Goal: Transaction & Acquisition: Purchase product/service

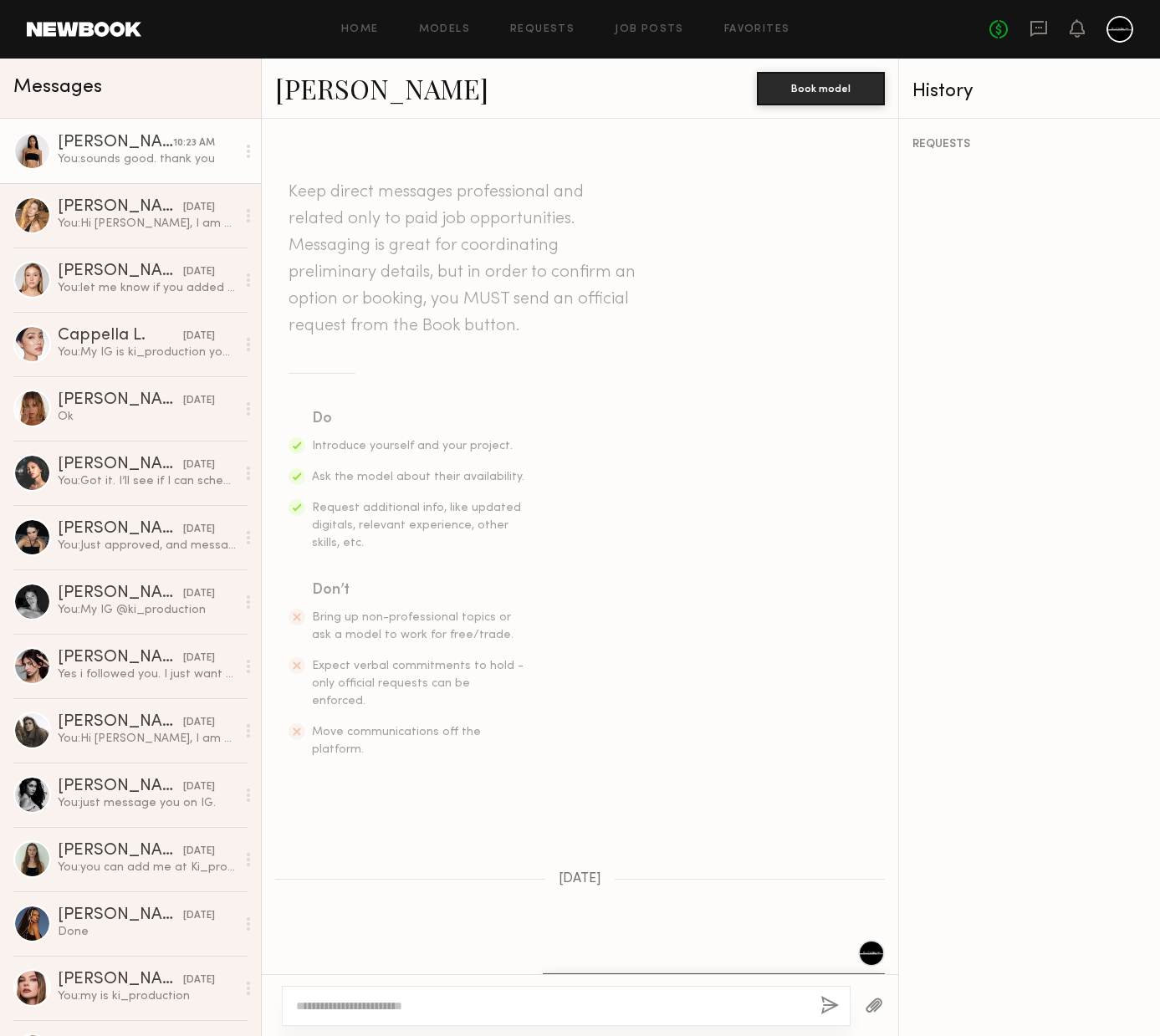
scroll to position [1717, 0]
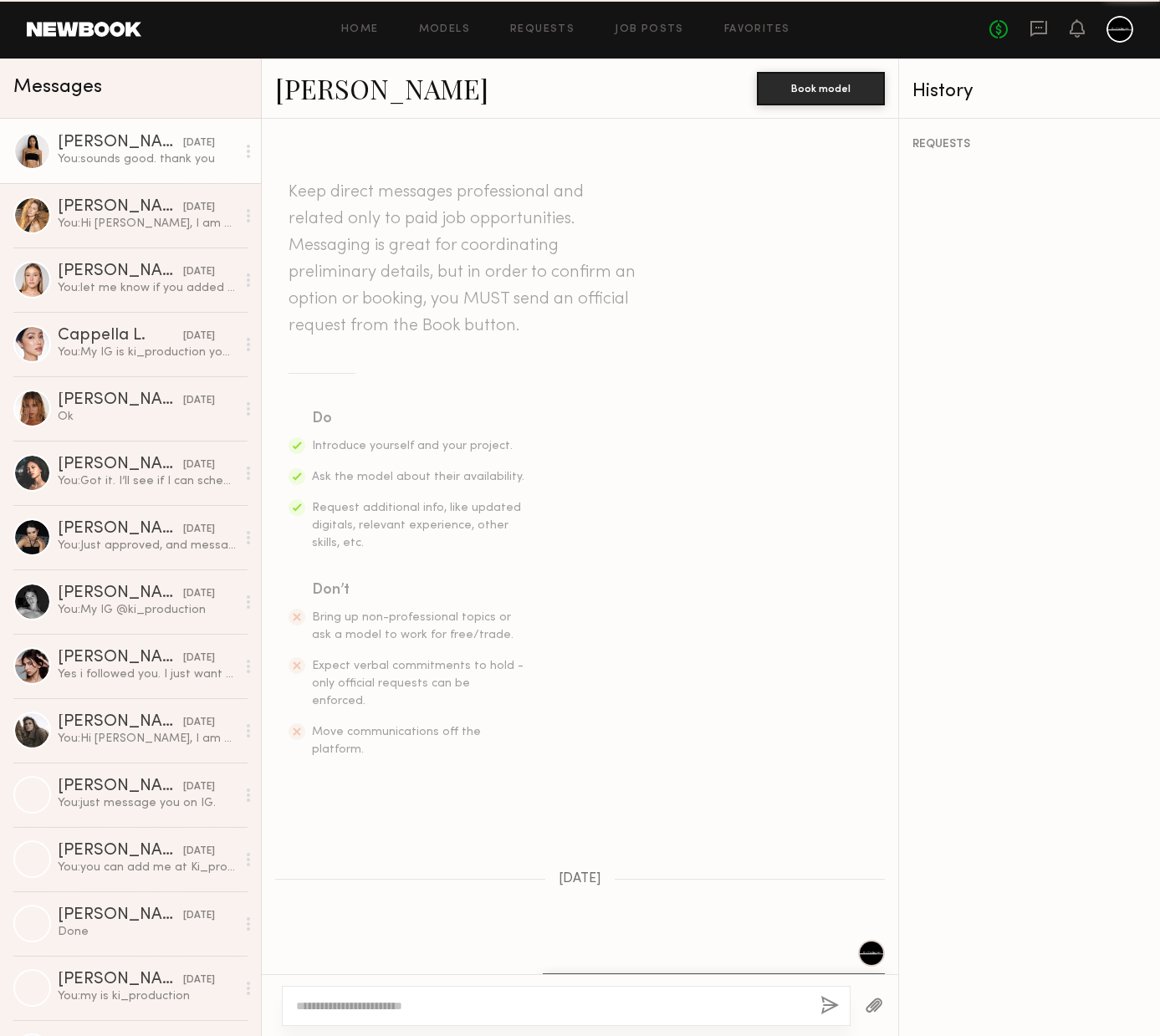
scroll to position [1589, 0]
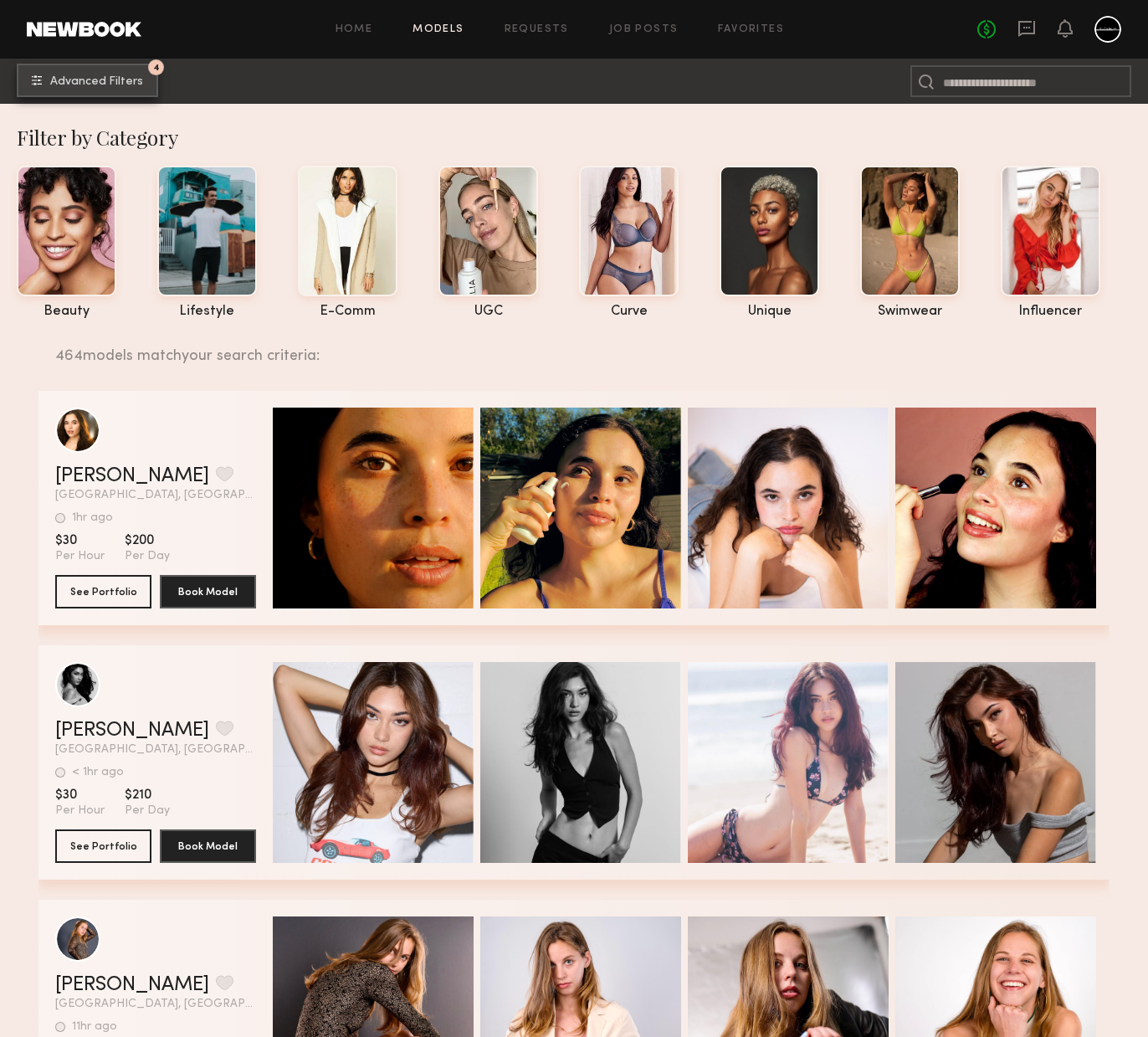
click at [120, 79] on span "Advanced Filters" at bounding box center [96, 82] width 93 height 12
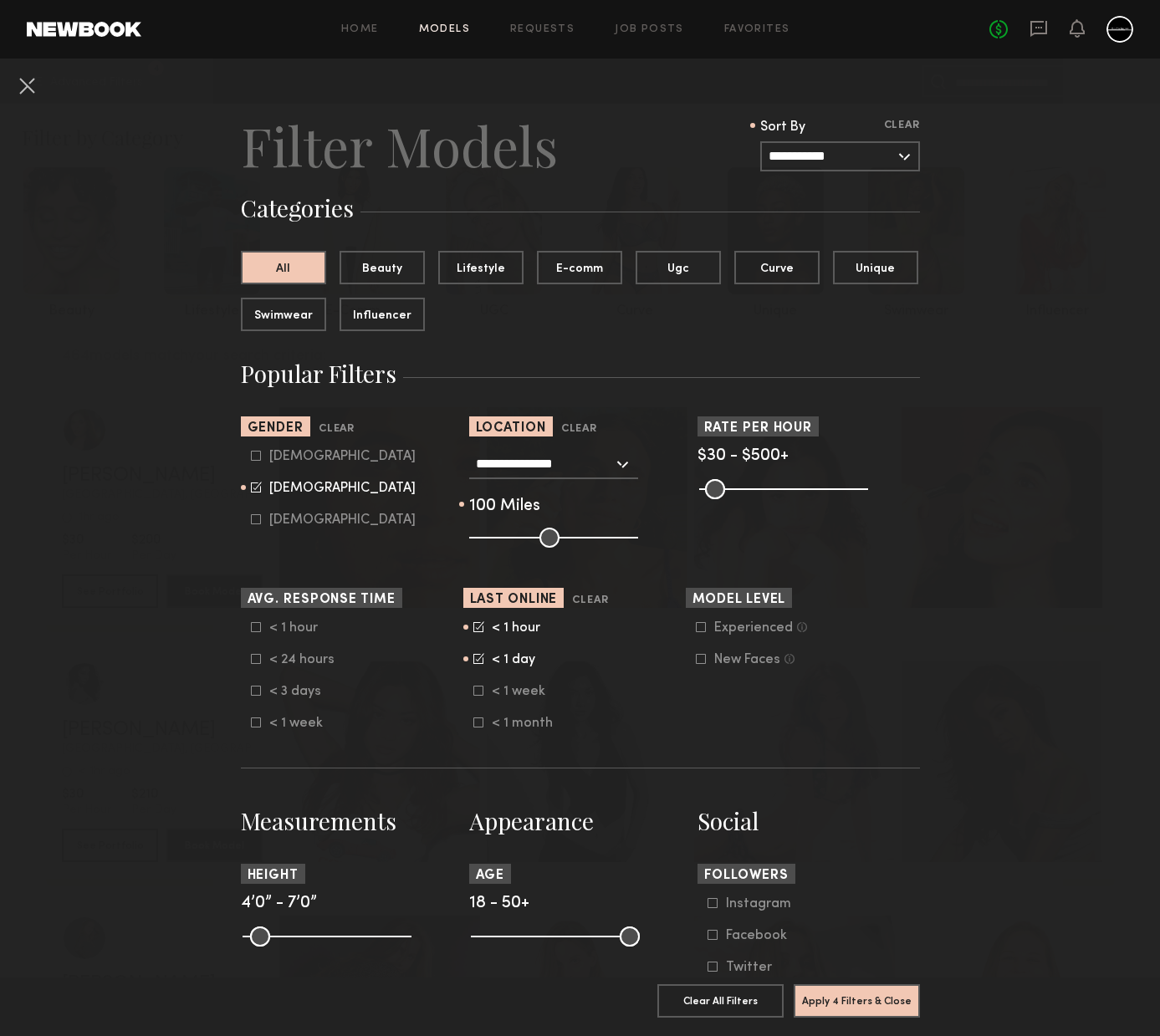
click at [888, 155] on input "**********" at bounding box center [840, 156] width 160 height 31
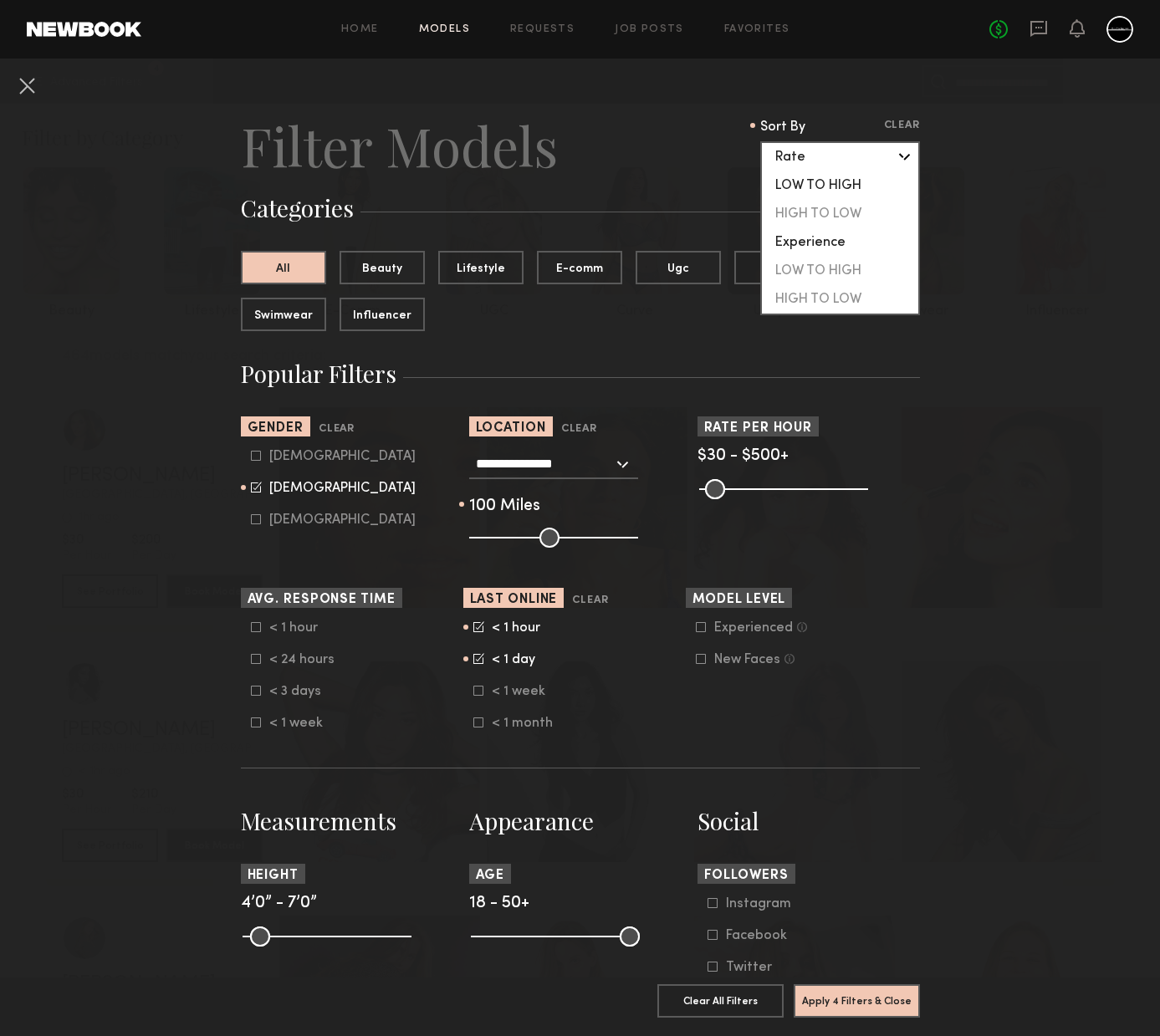
click at [837, 185] on div "LOW TO HIGH" at bounding box center [840, 186] width 156 height 29
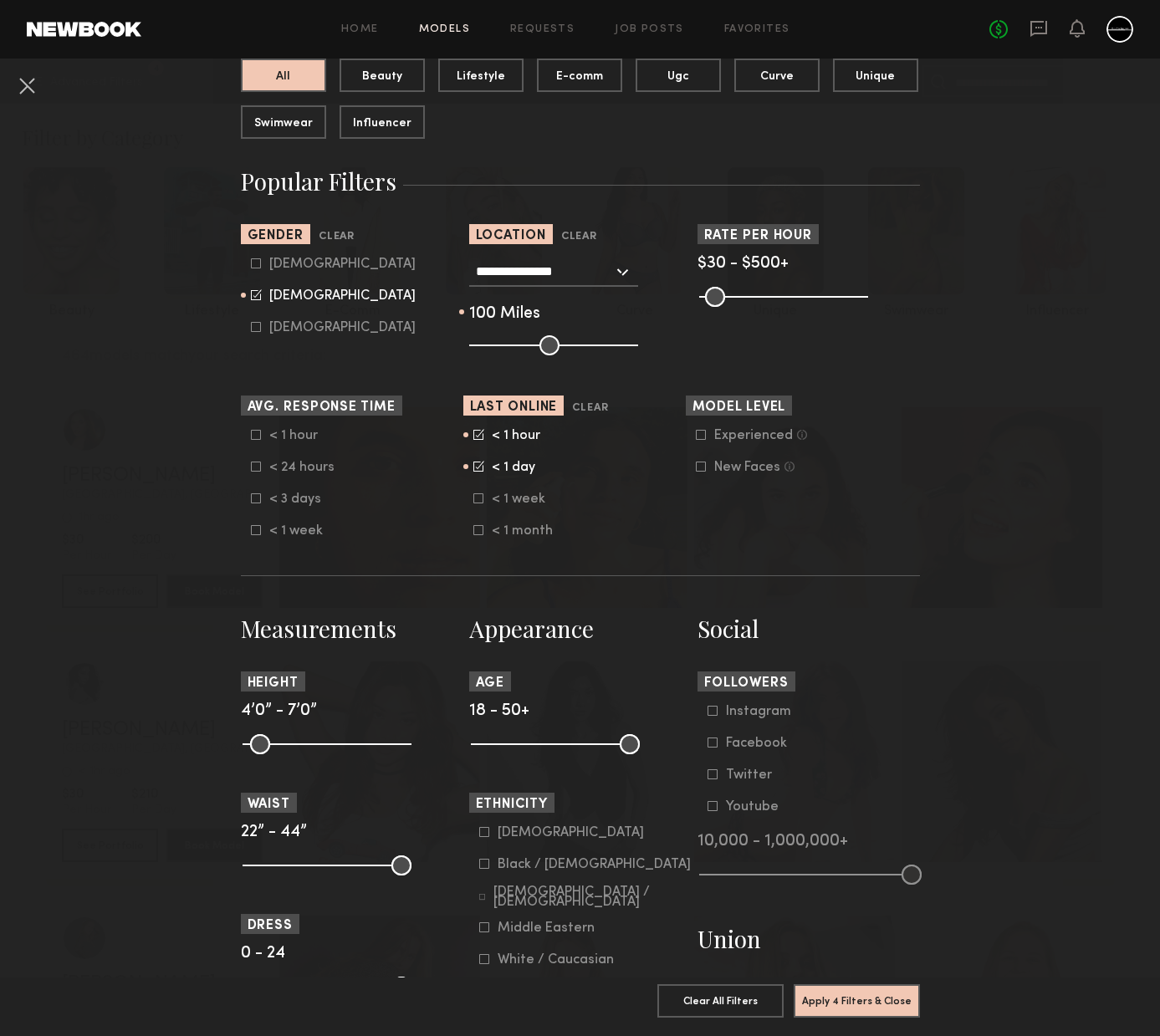
scroll to position [203, 0]
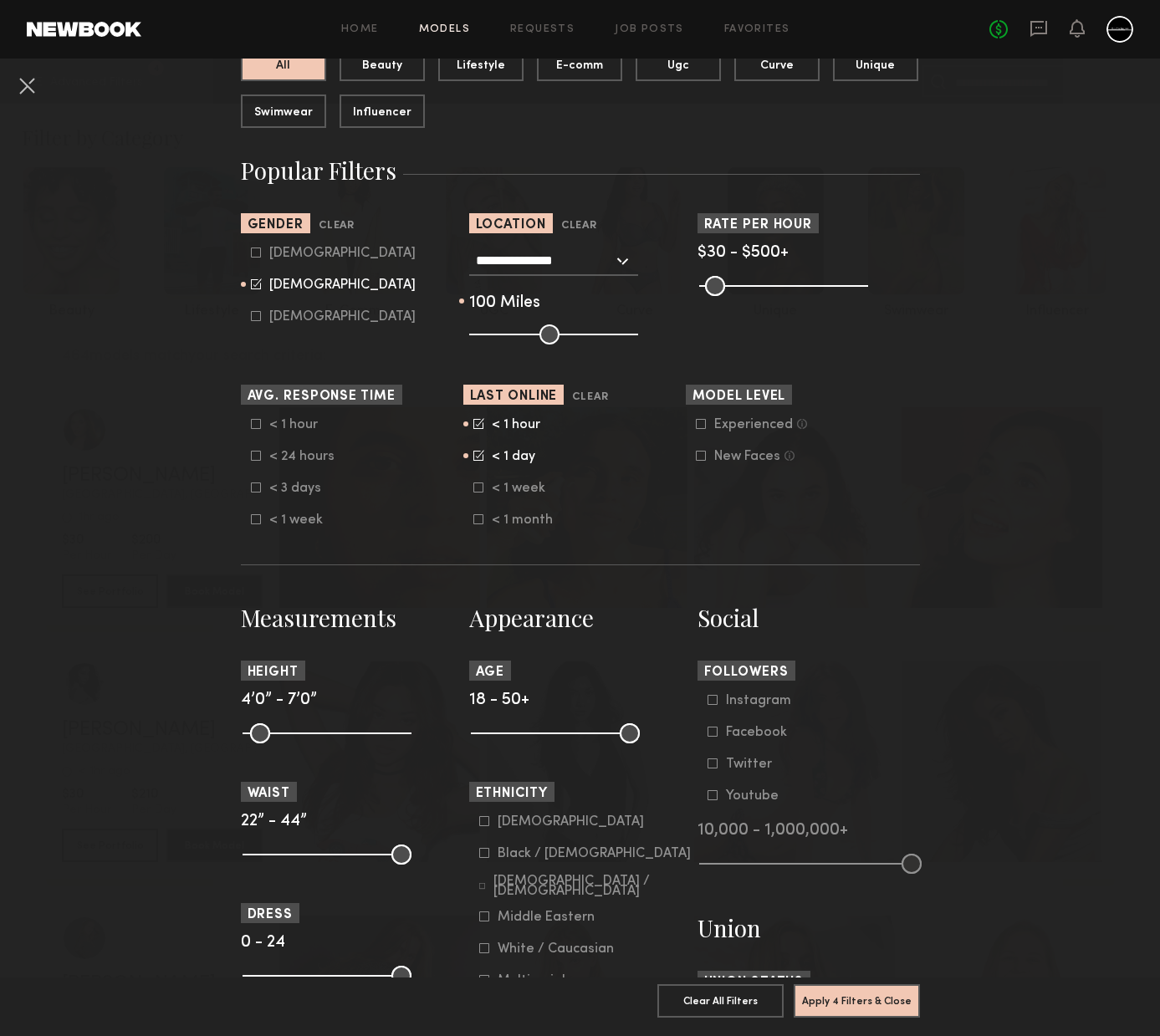
click at [475, 458] on icon at bounding box center [479, 454] width 8 height 8
click at [474, 429] on common-framework-checkbox "< 1 hour" at bounding box center [580, 425] width 212 height 15
click at [474, 424] on icon at bounding box center [479, 423] width 11 height 11
drag, startPoint x: 470, startPoint y: 488, endPoint x: 516, endPoint y: 489, distance: 46.0
click at [474, 488] on icon at bounding box center [478, 487] width 10 height 10
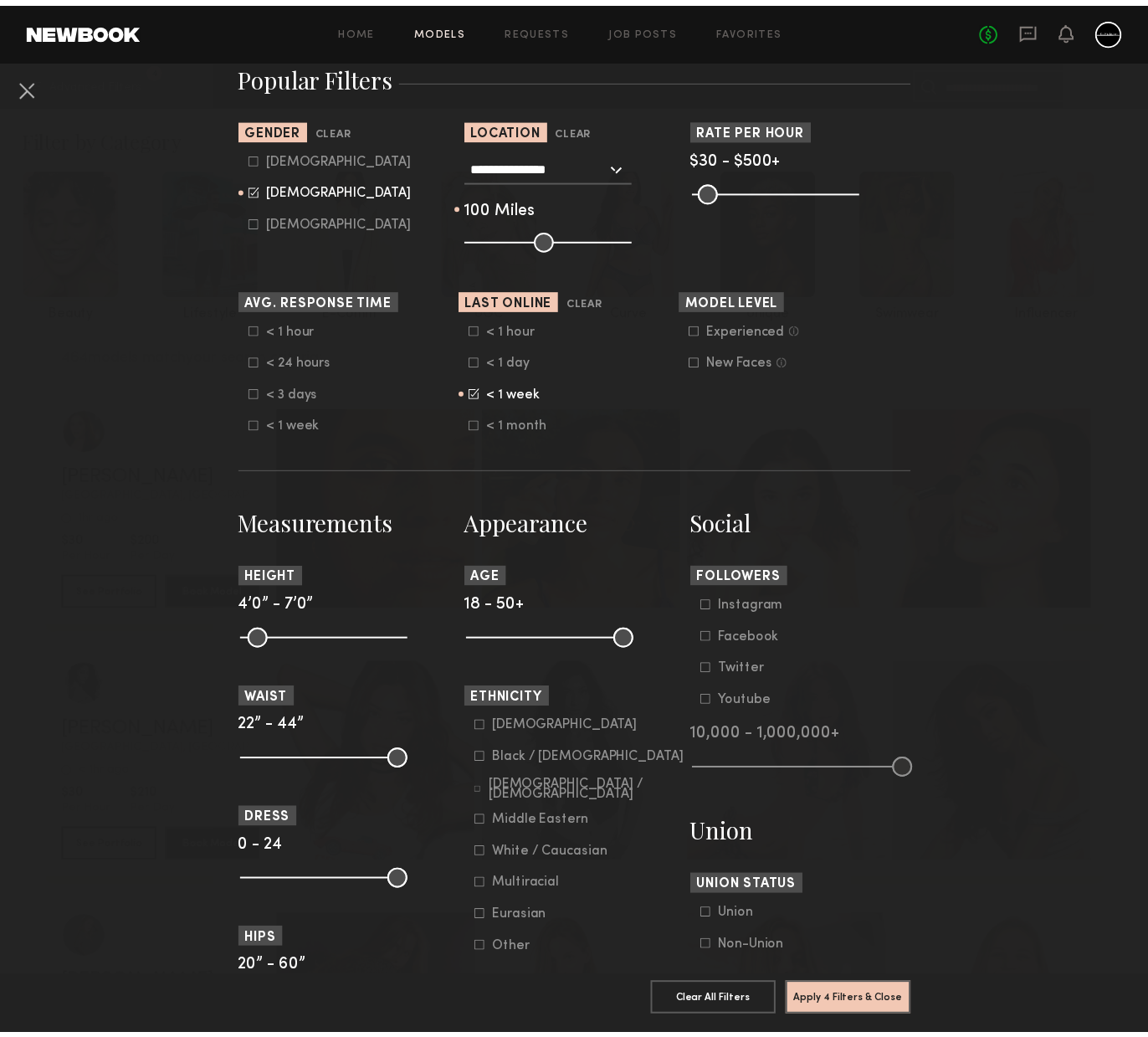
scroll to position [97, 0]
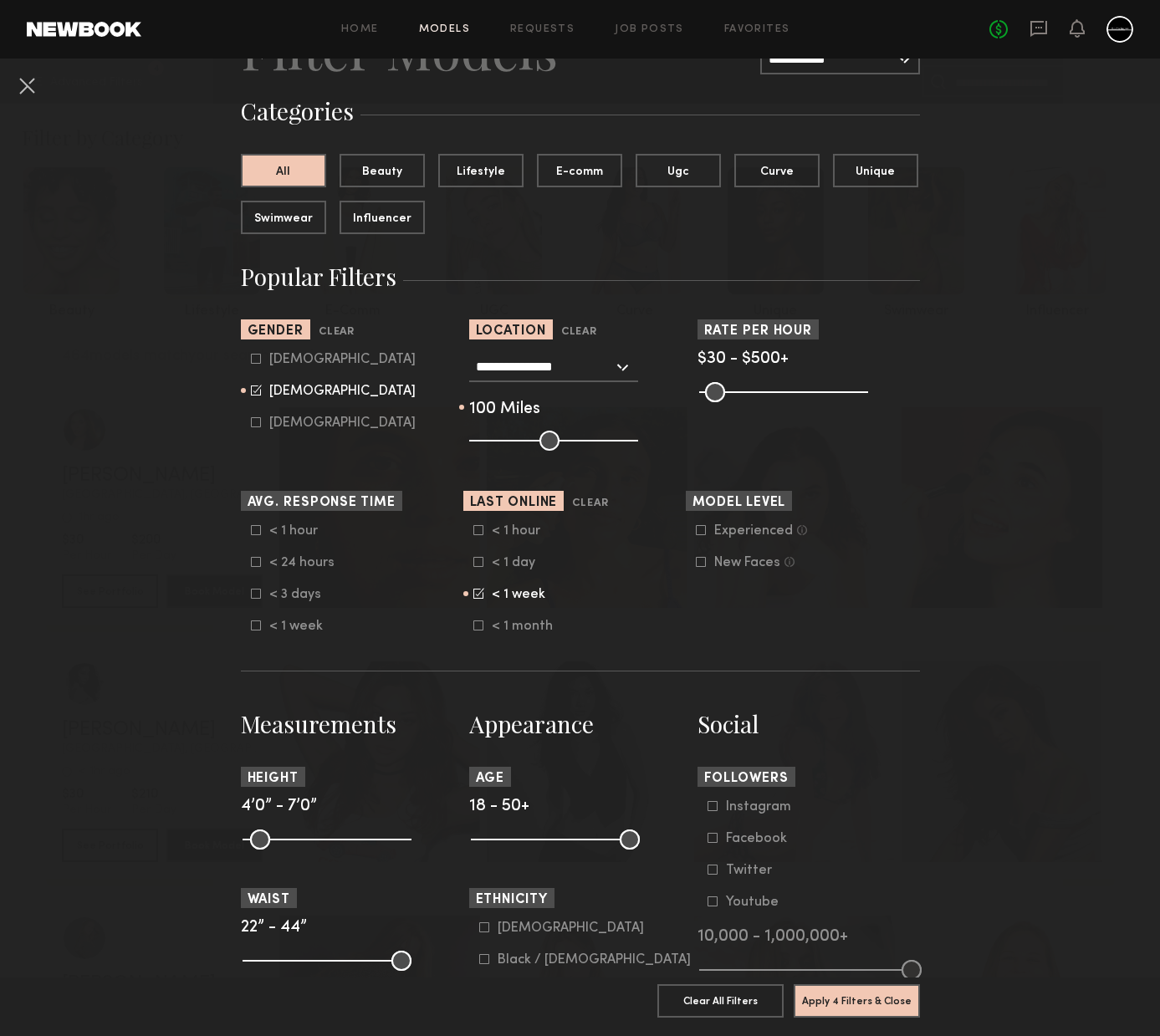
click at [698, 562] on icon at bounding box center [701, 562] width 9 height 9
click at [841, 987] on button "Apply 5 Filters & Close" at bounding box center [856, 1000] width 127 height 33
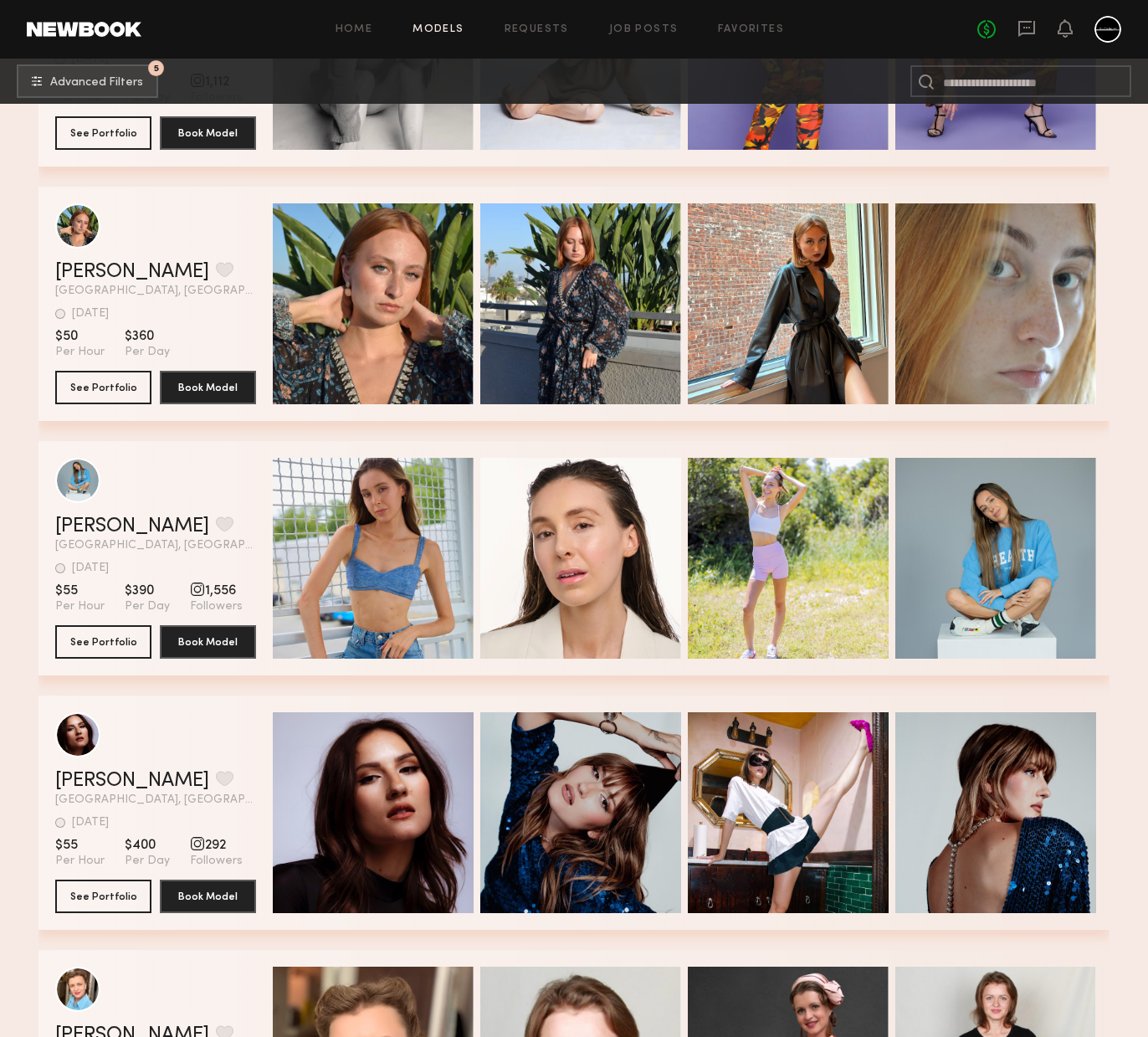
scroll to position [4734, 0]
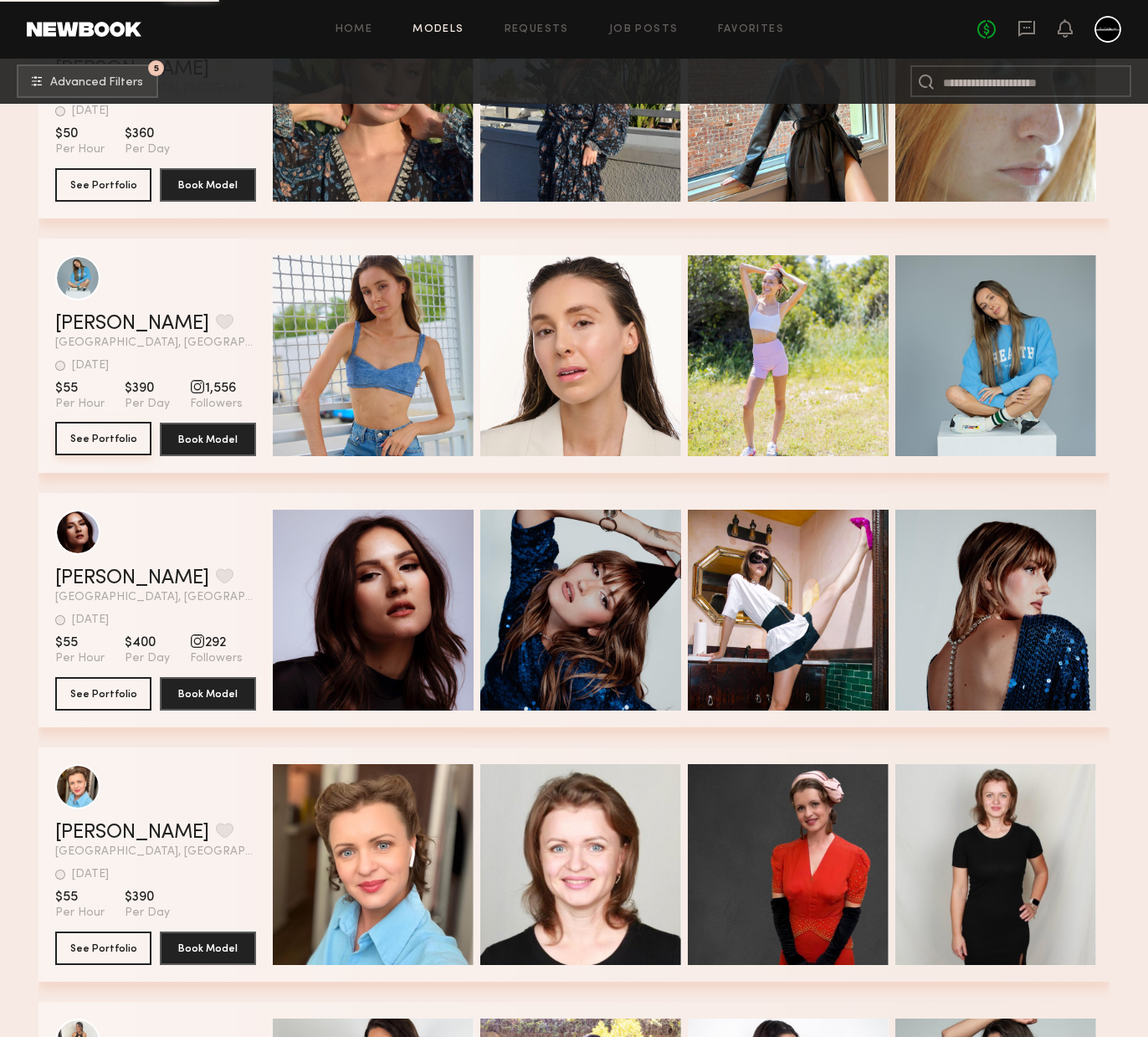
click at [91, 443] on button "See Portfolio" at bounding box center [102, 438] width 96 height 33
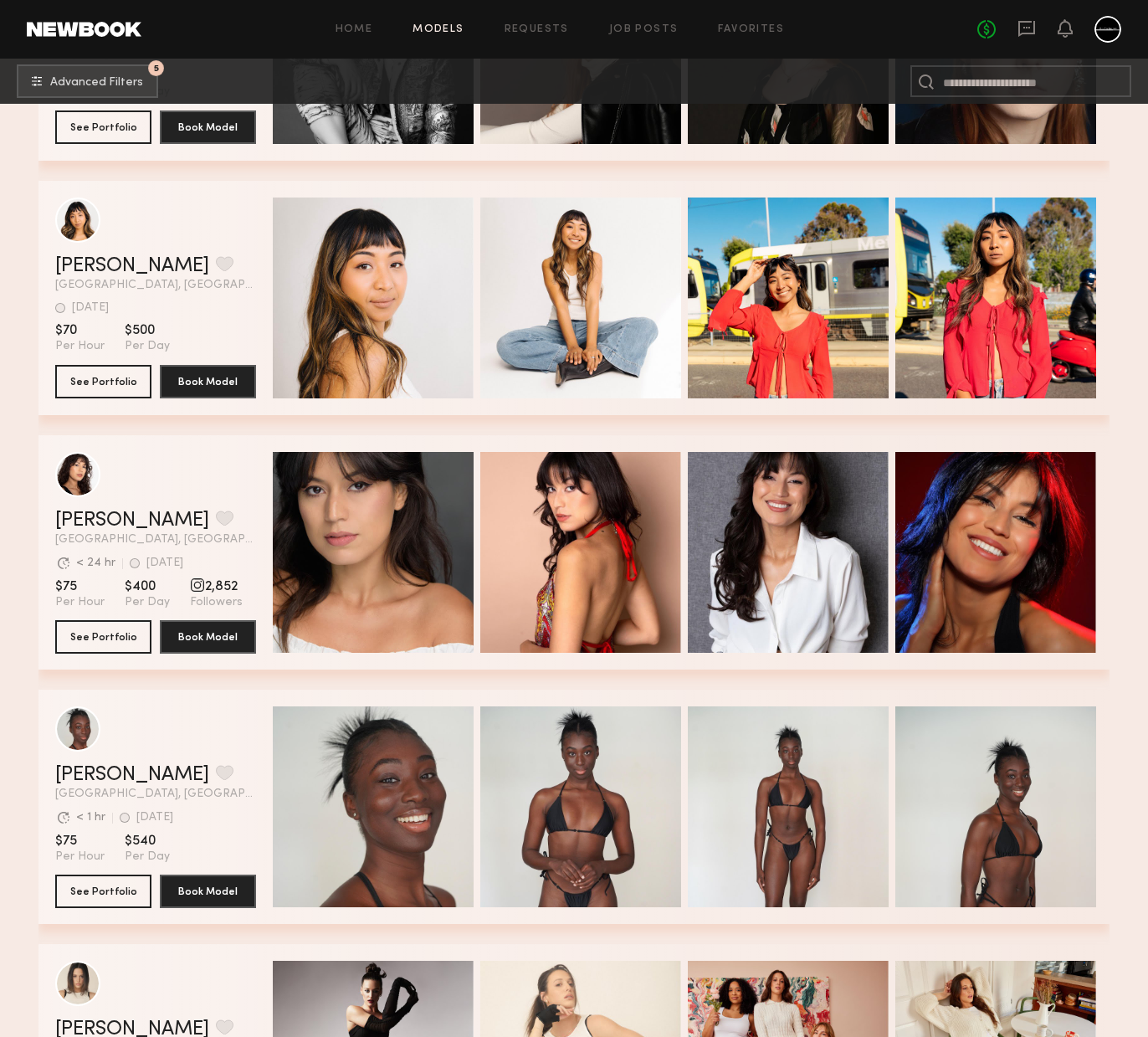
scroll to position [8440, 0]
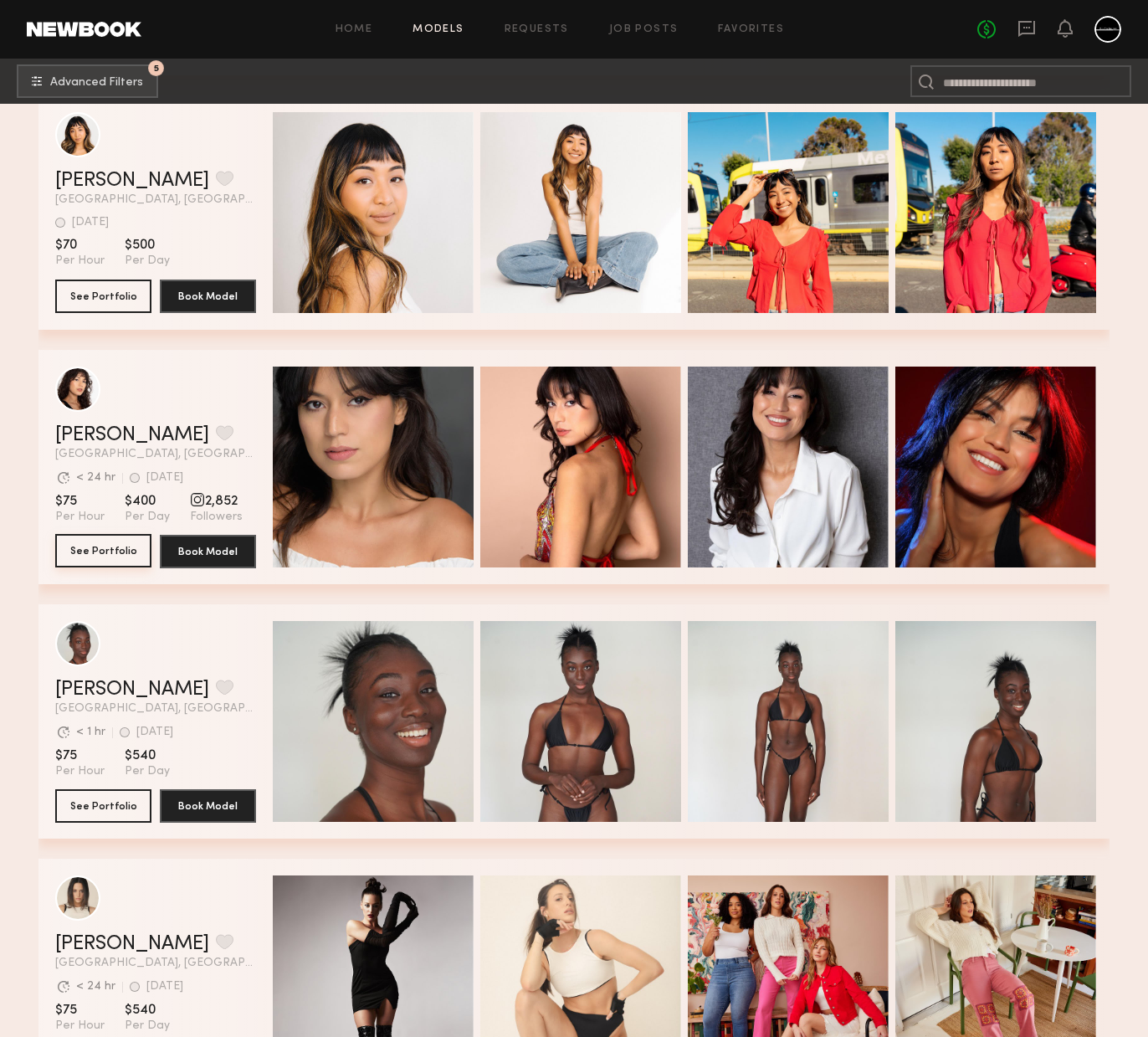
click at [121, 542] on button "See Portfolio" at bounding box center [102, 550] width 96 height 33
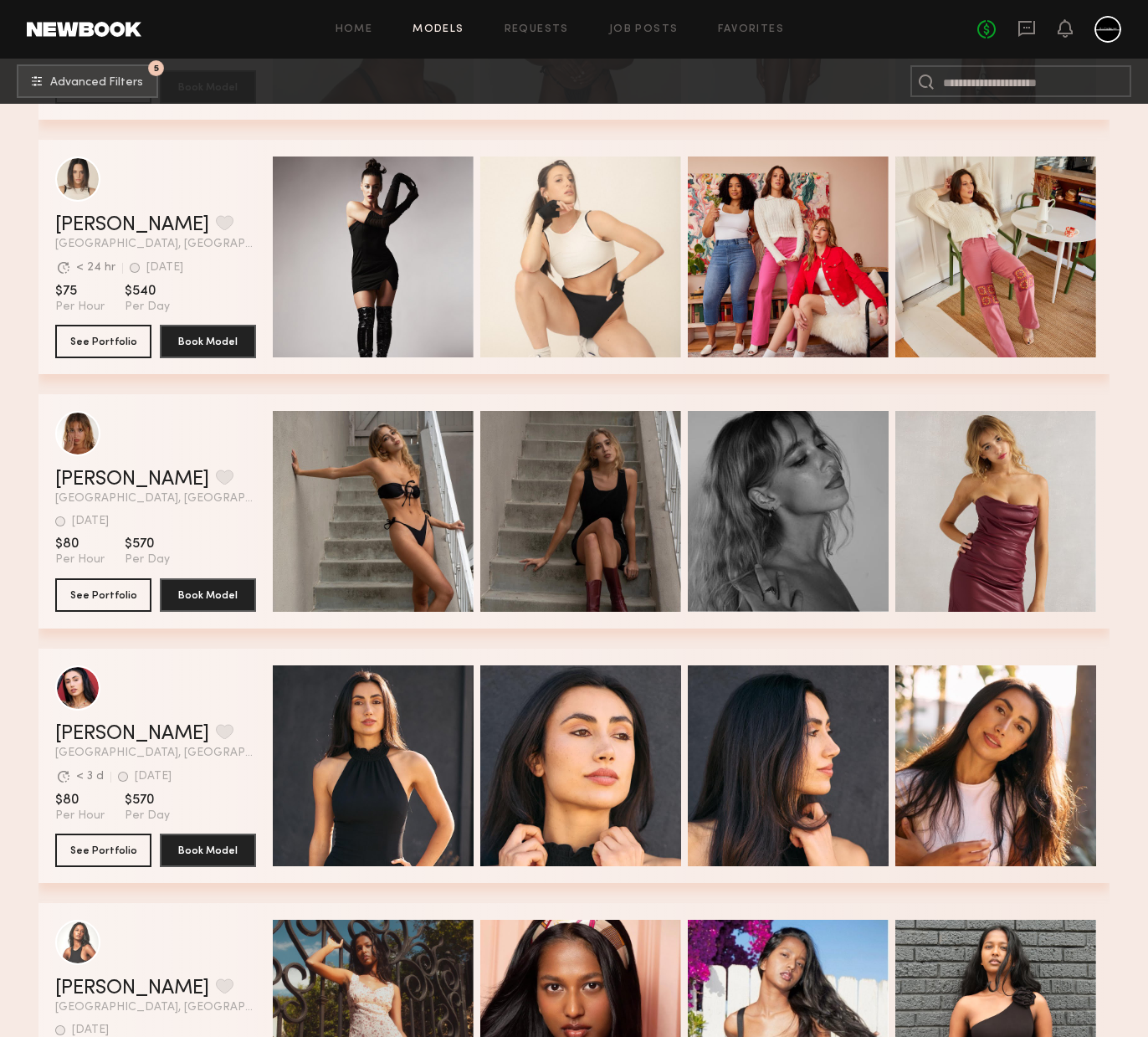
scroll to position [9246, 0]
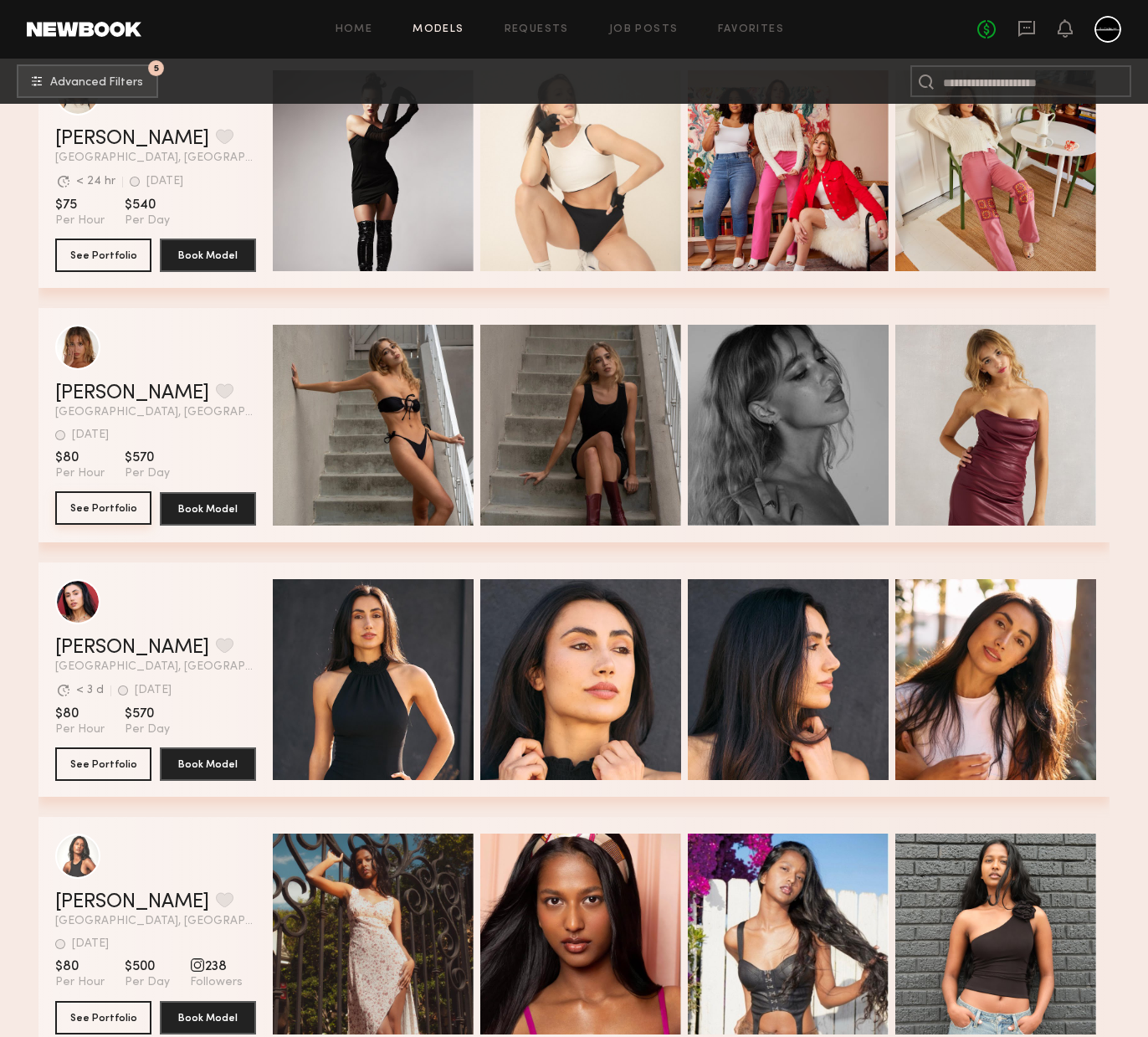
click at [117, 511] on button "See Portfolio" at bounding box center [102, 507] width 96 height 33
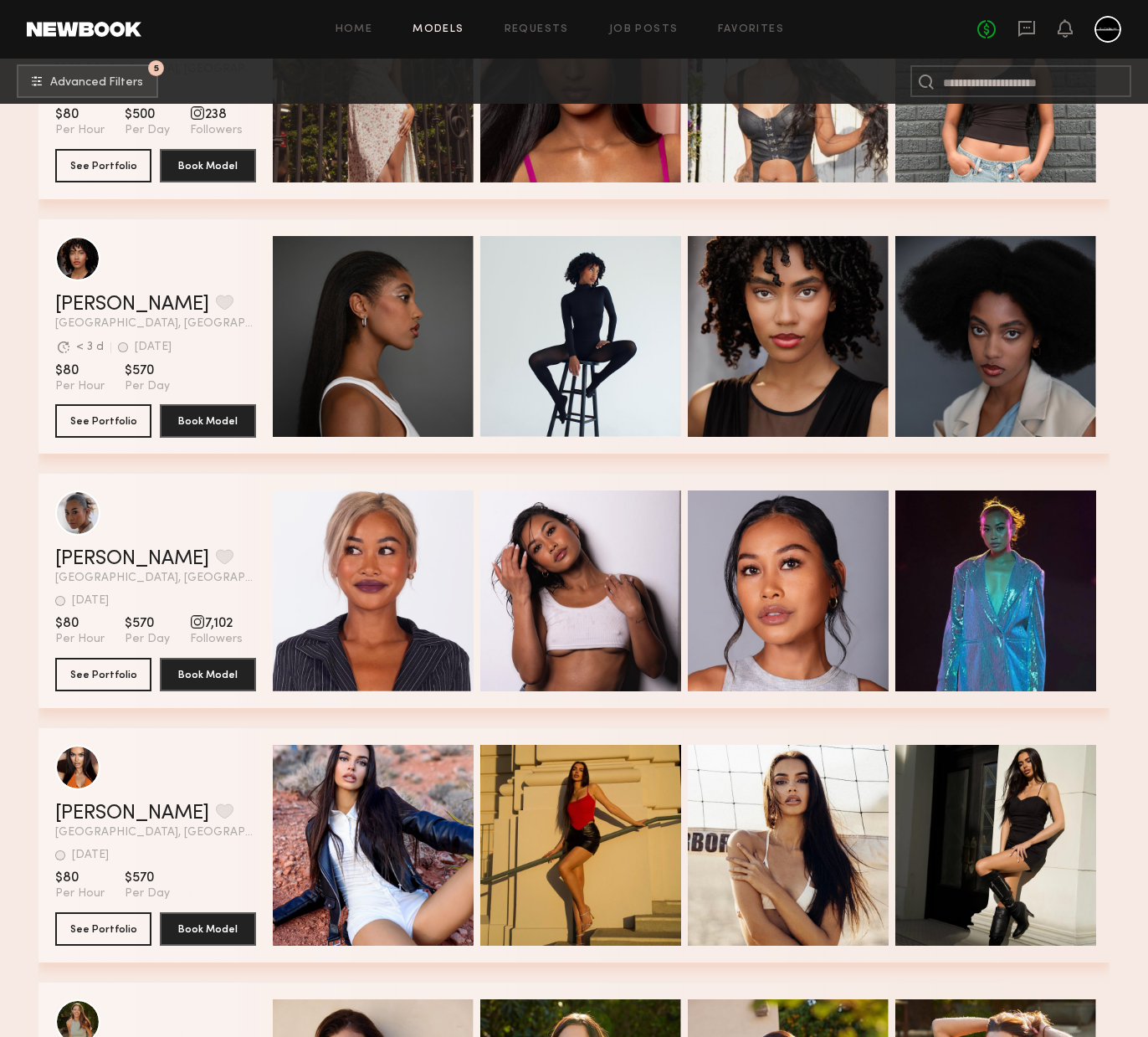
scroll to position [10386, 0]
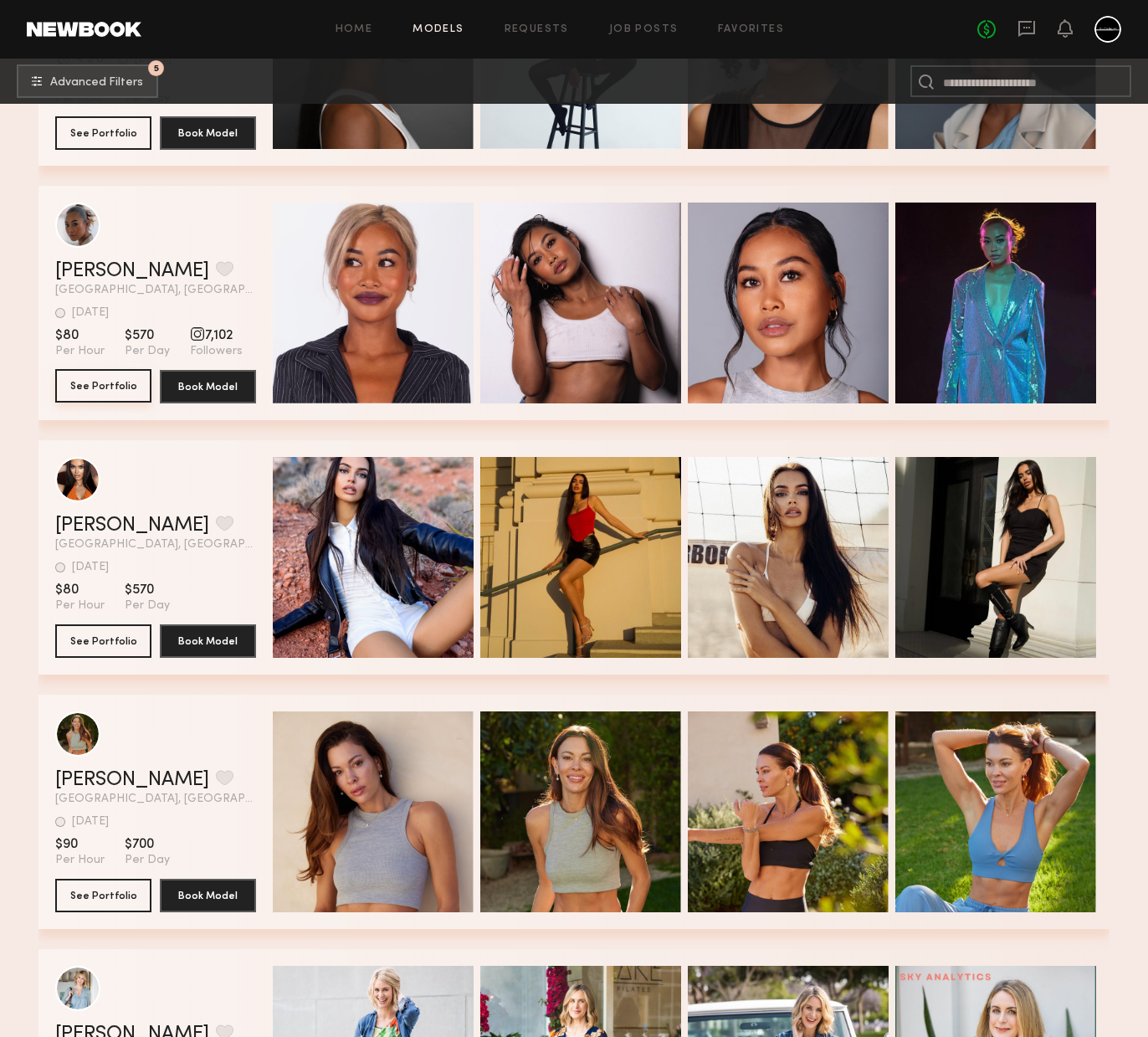
click at [110, 391] on button "See Portfolio" at bounding box center [102, 386] width 96 height 33
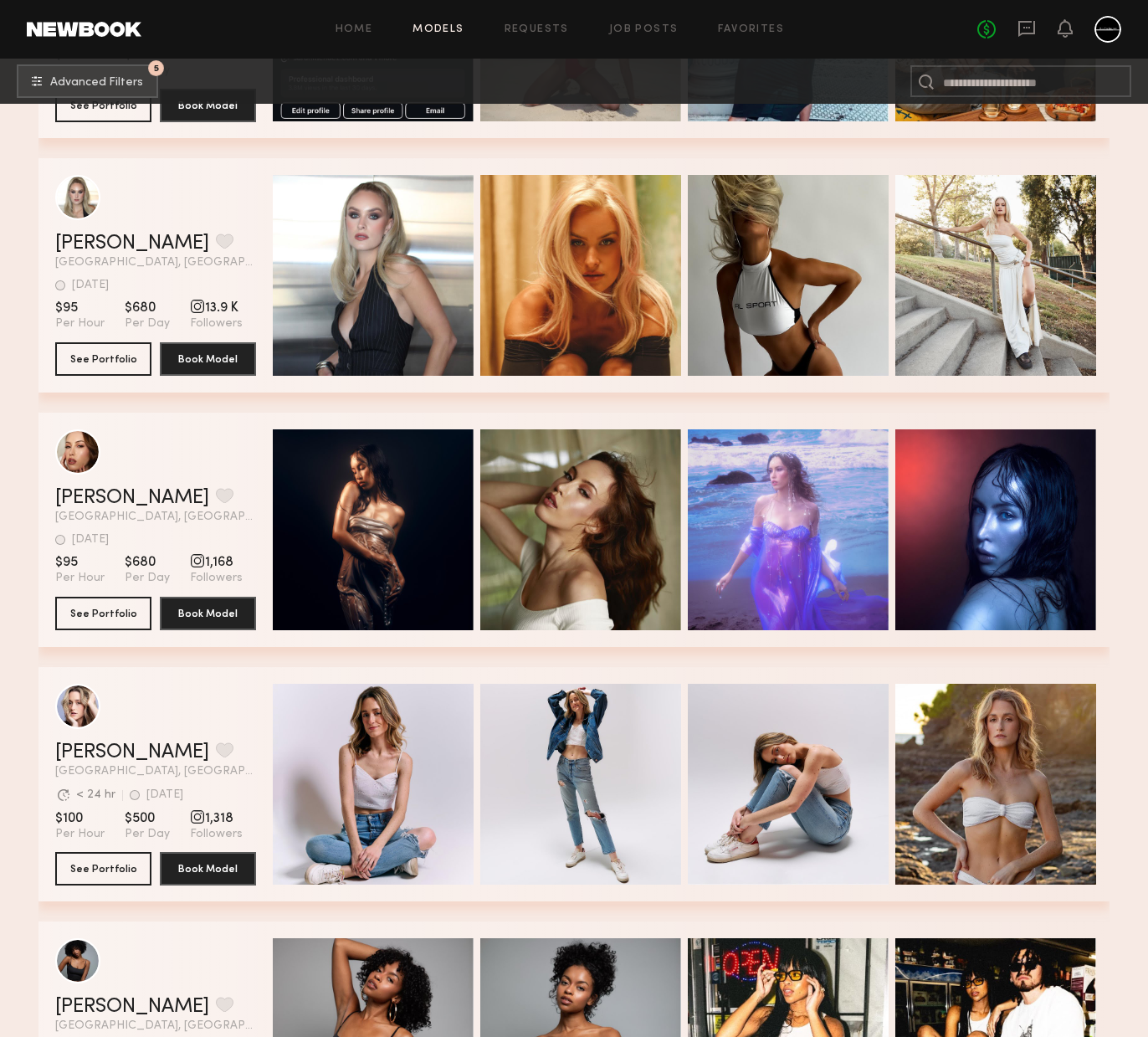
scroll to position [11772, 0]
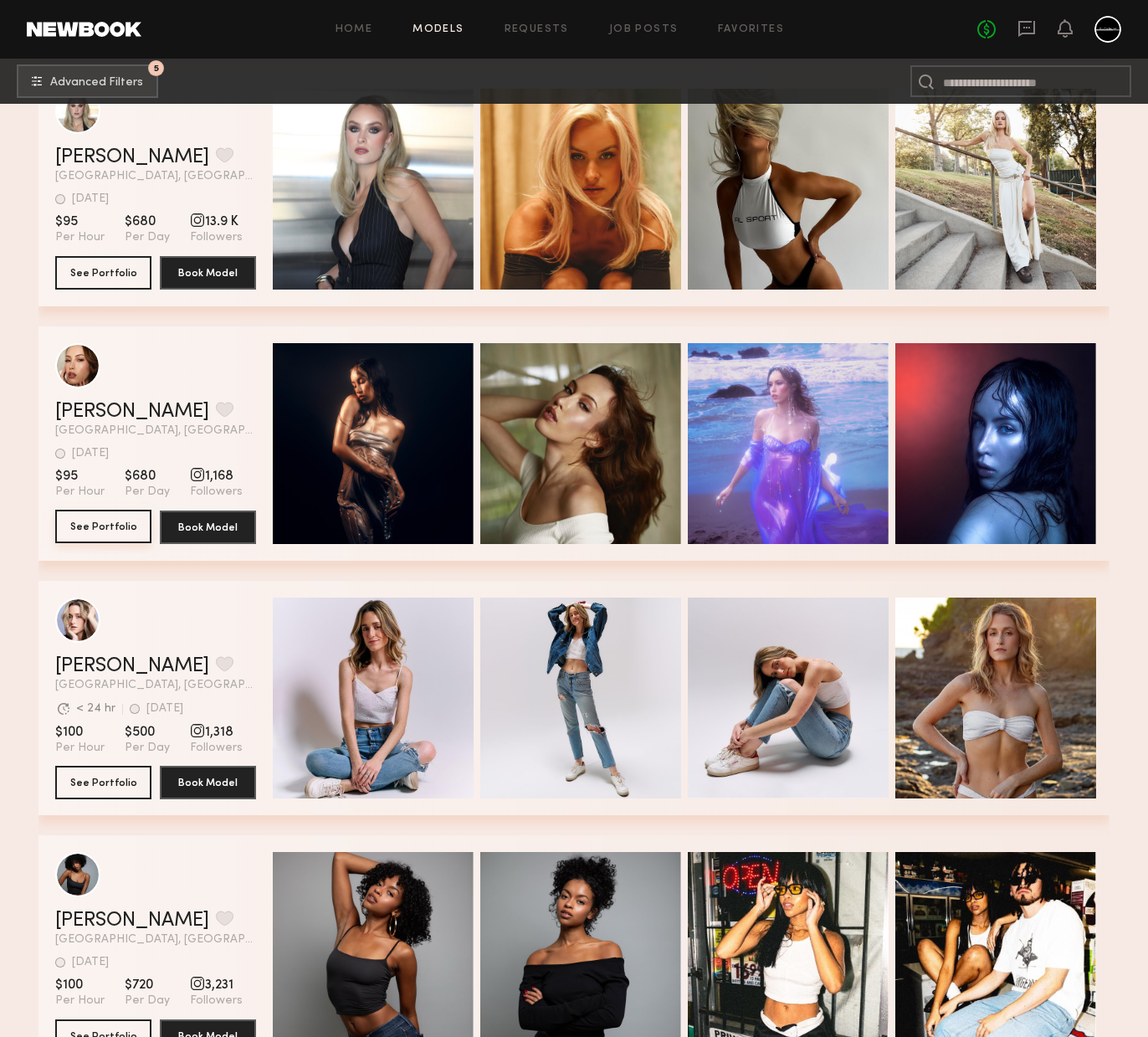
click at [118, 524] on button "See Portfolio" at bounding box center [102, 526] width 96 height 33
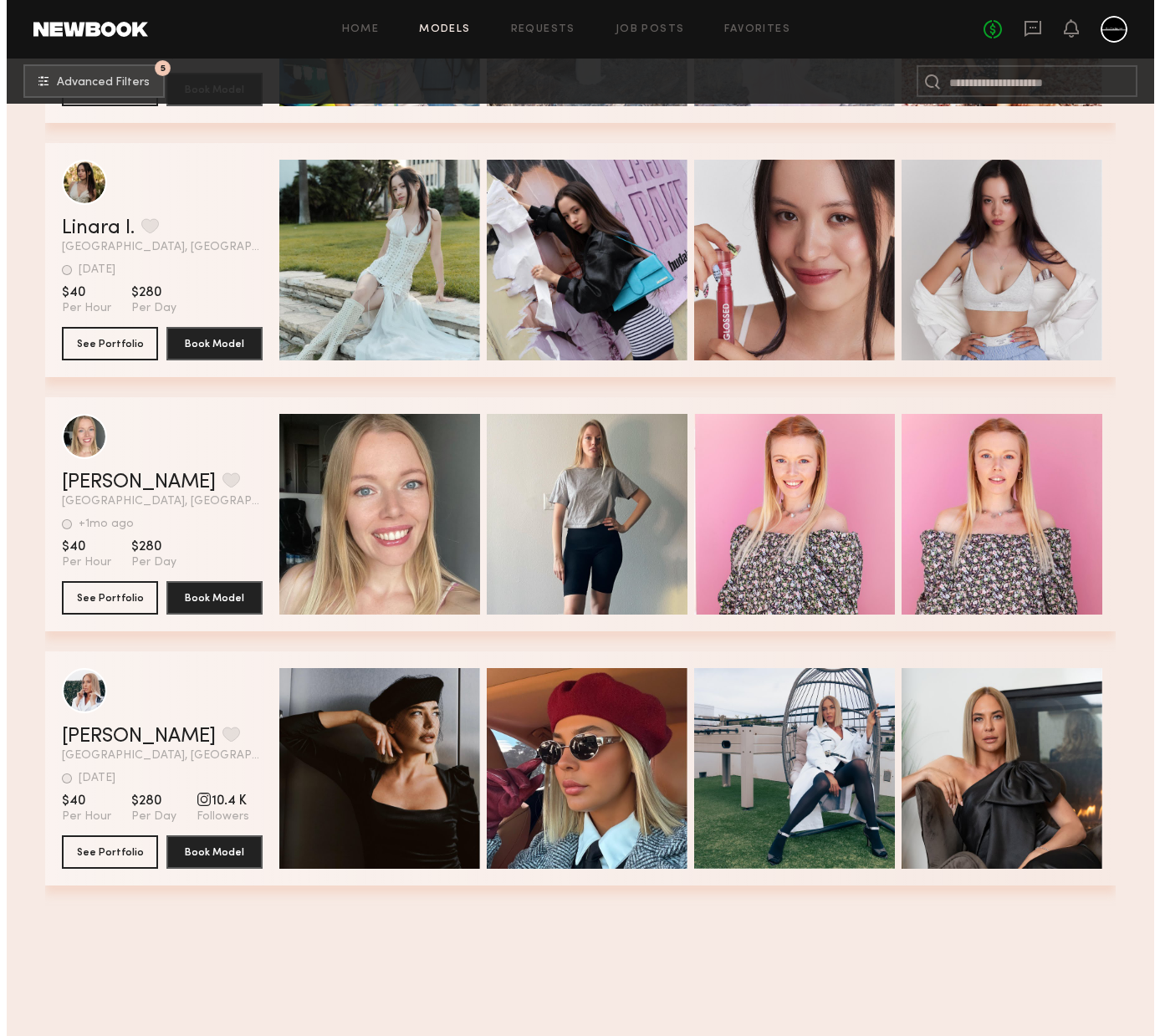
scroll to position [755, 0]
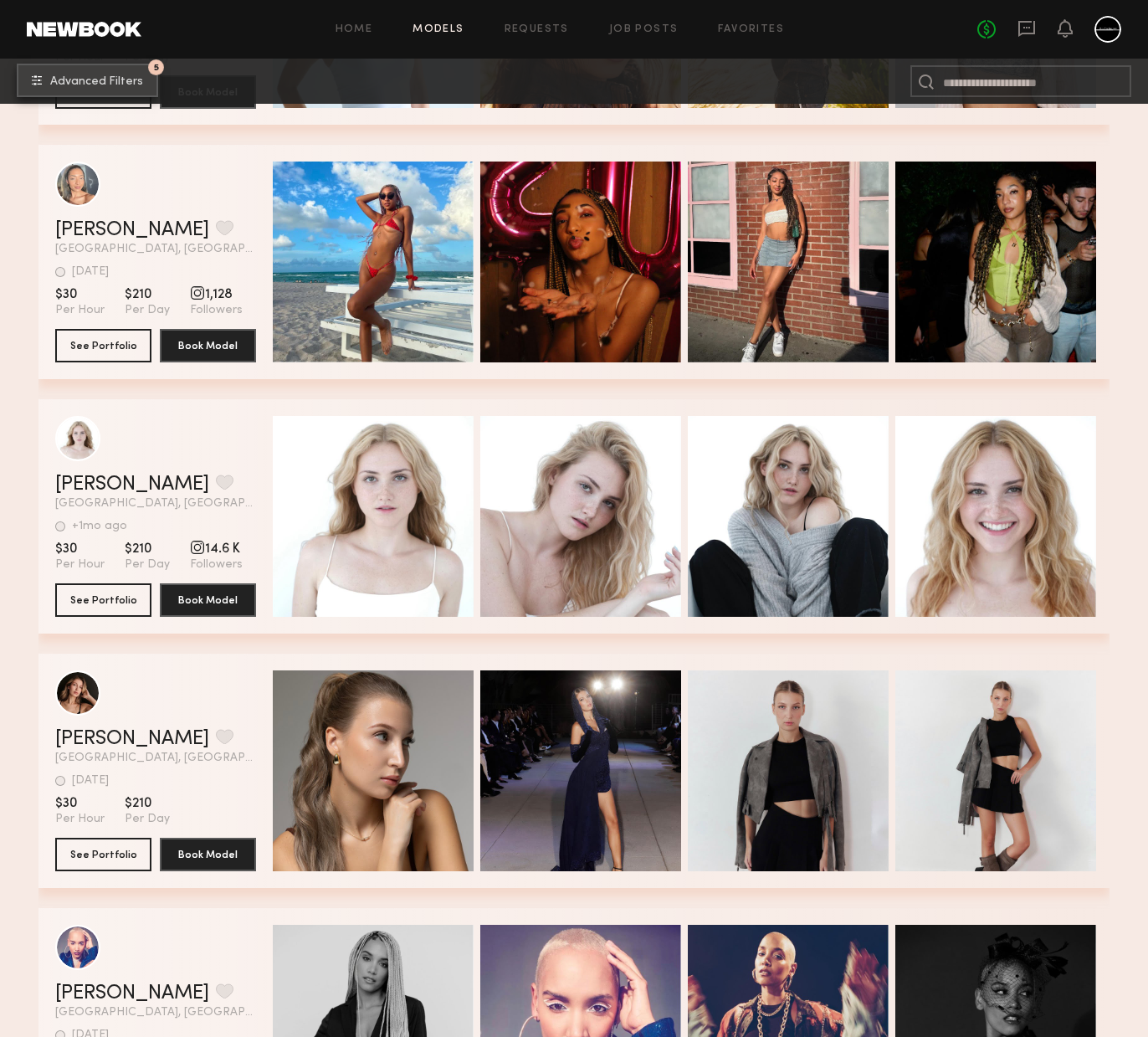
click at [105, 85] on span "Advanced Filters" at bounding box center [96, 82] width 93 height 12
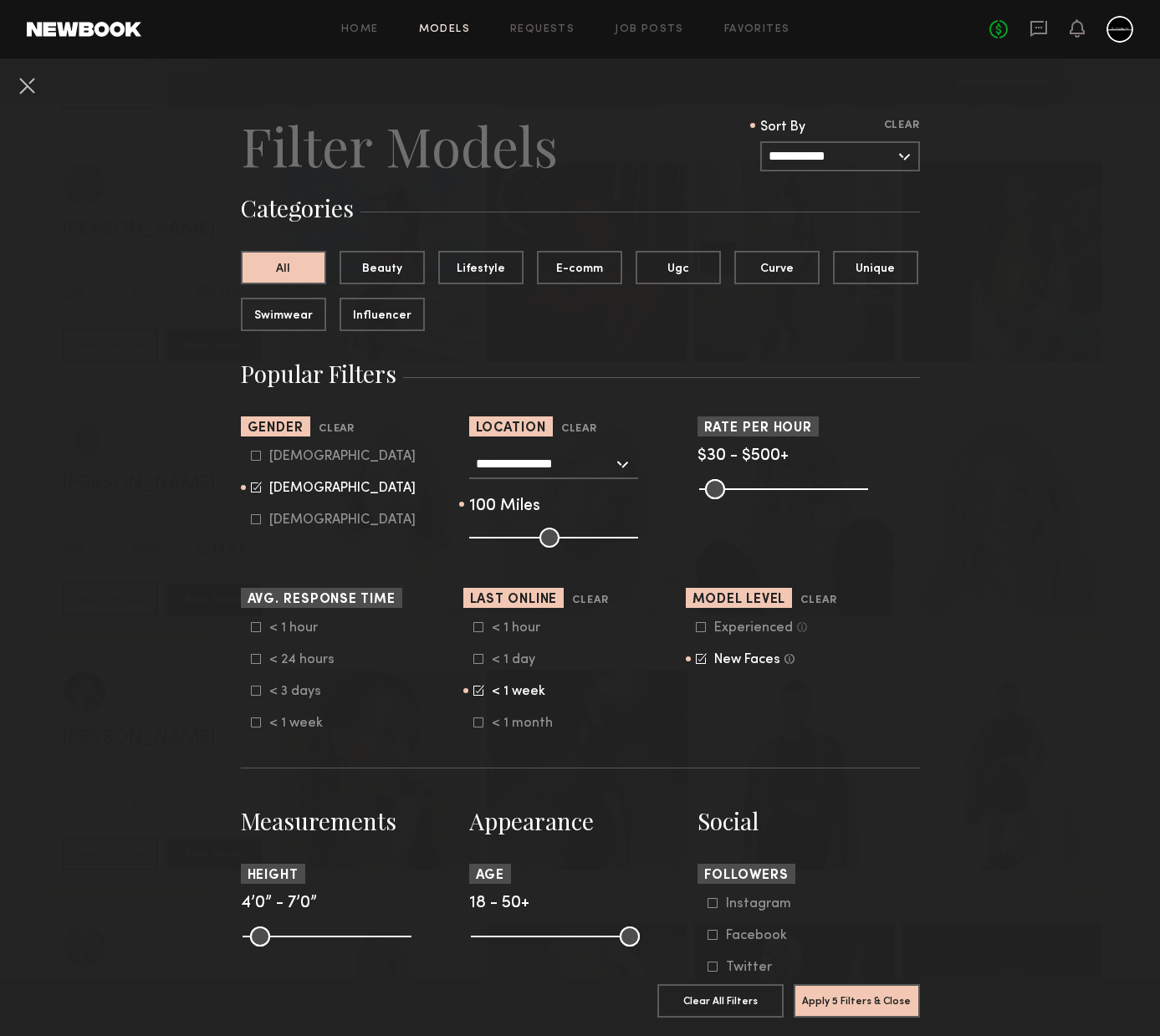
click at [474, 689] on icon at bounding box center [479, 690] width 11 height 11
click at [474, 630] on icon at bounding box center [478, 627] width 10 height 10
click at [872, 984] on button "Apply 5 Filters & Close" at bounding box center [856, 1000] width 127 height 33
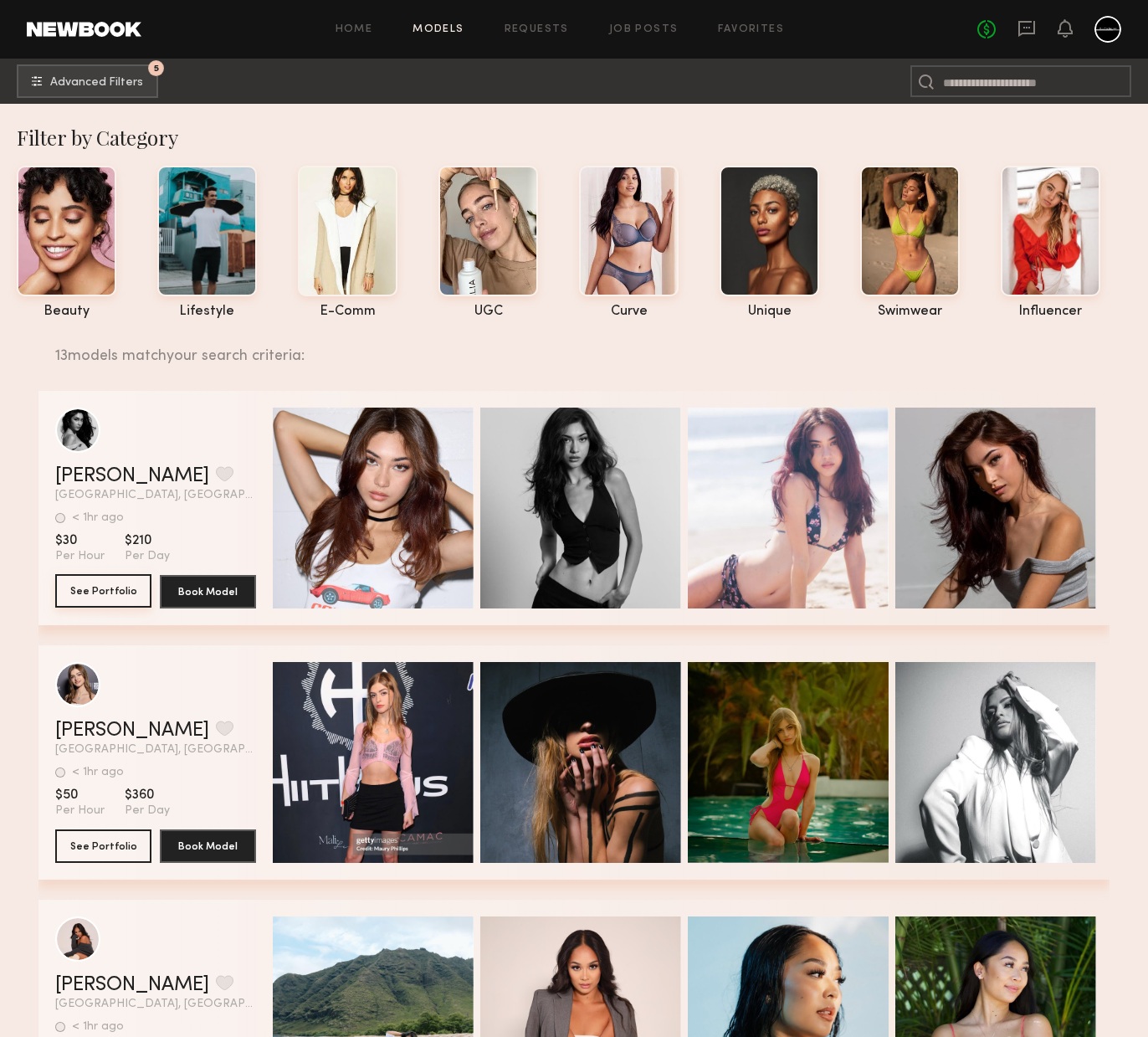
click at [111, 590] on button "See Portfolio" at bounding box center [102, 591] width 96 height 33
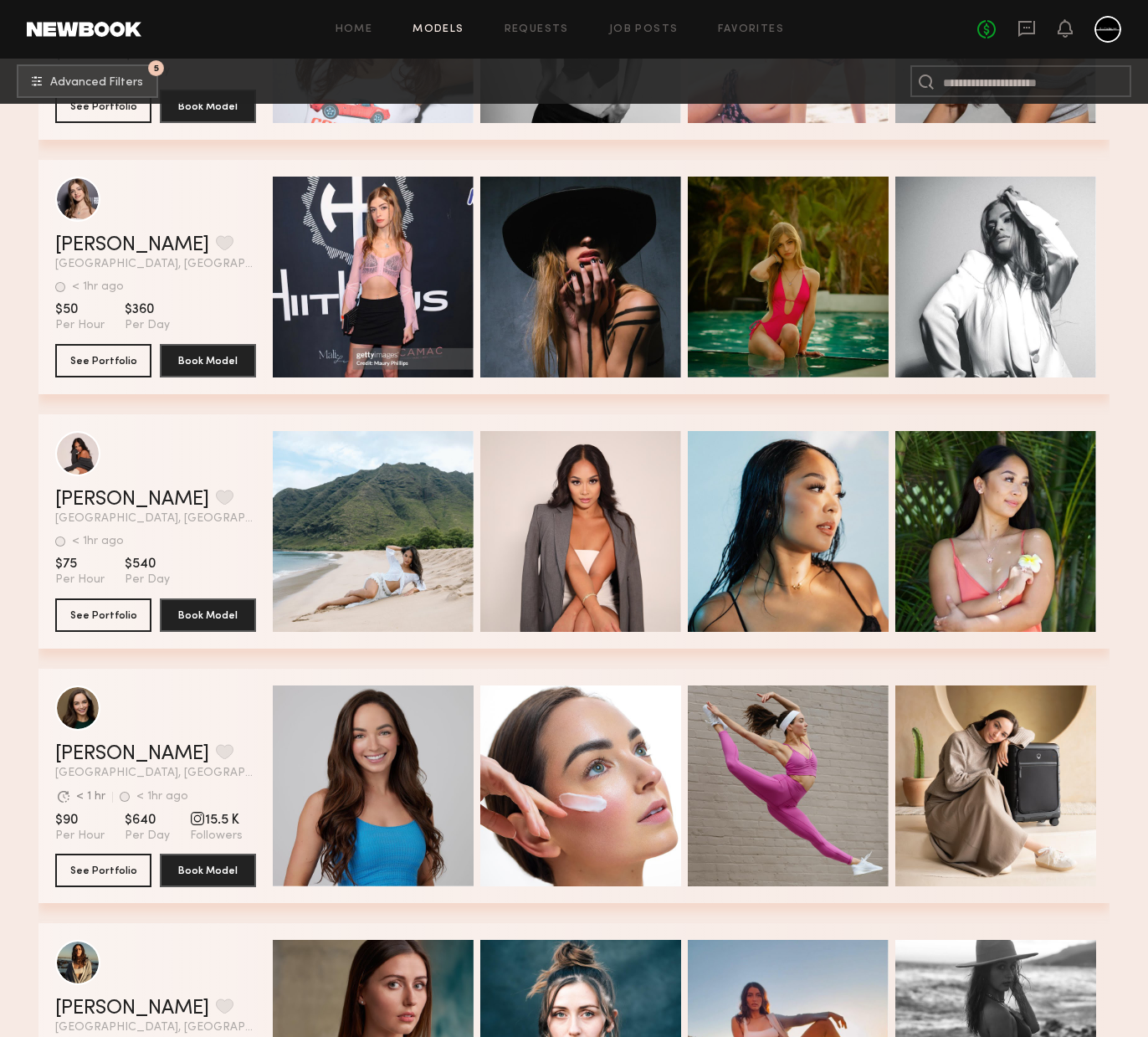
scroll to position [62, 0]
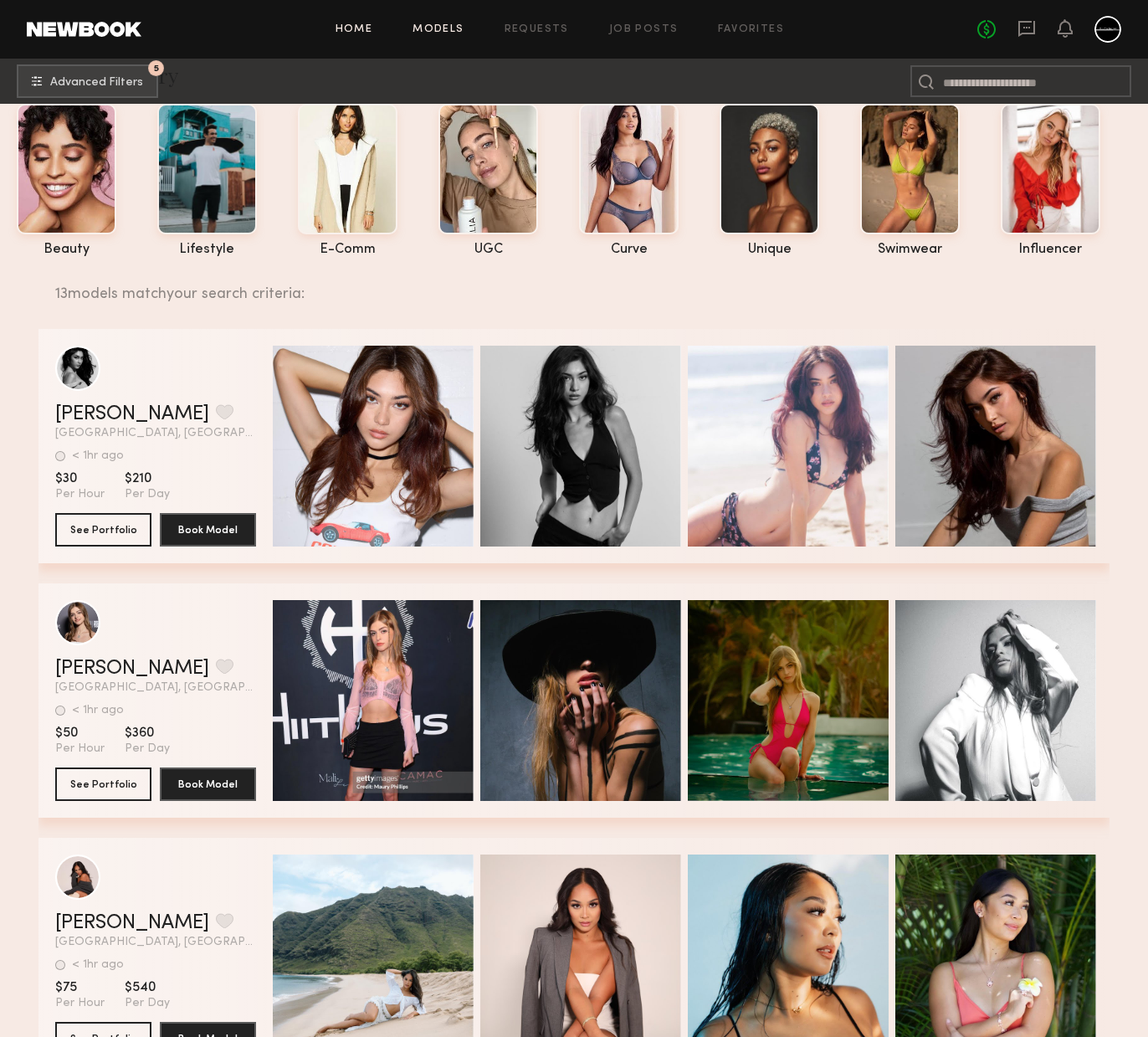
click at [364, 30] on link "Home" at bounding box center [354, 30] width 38 height 11
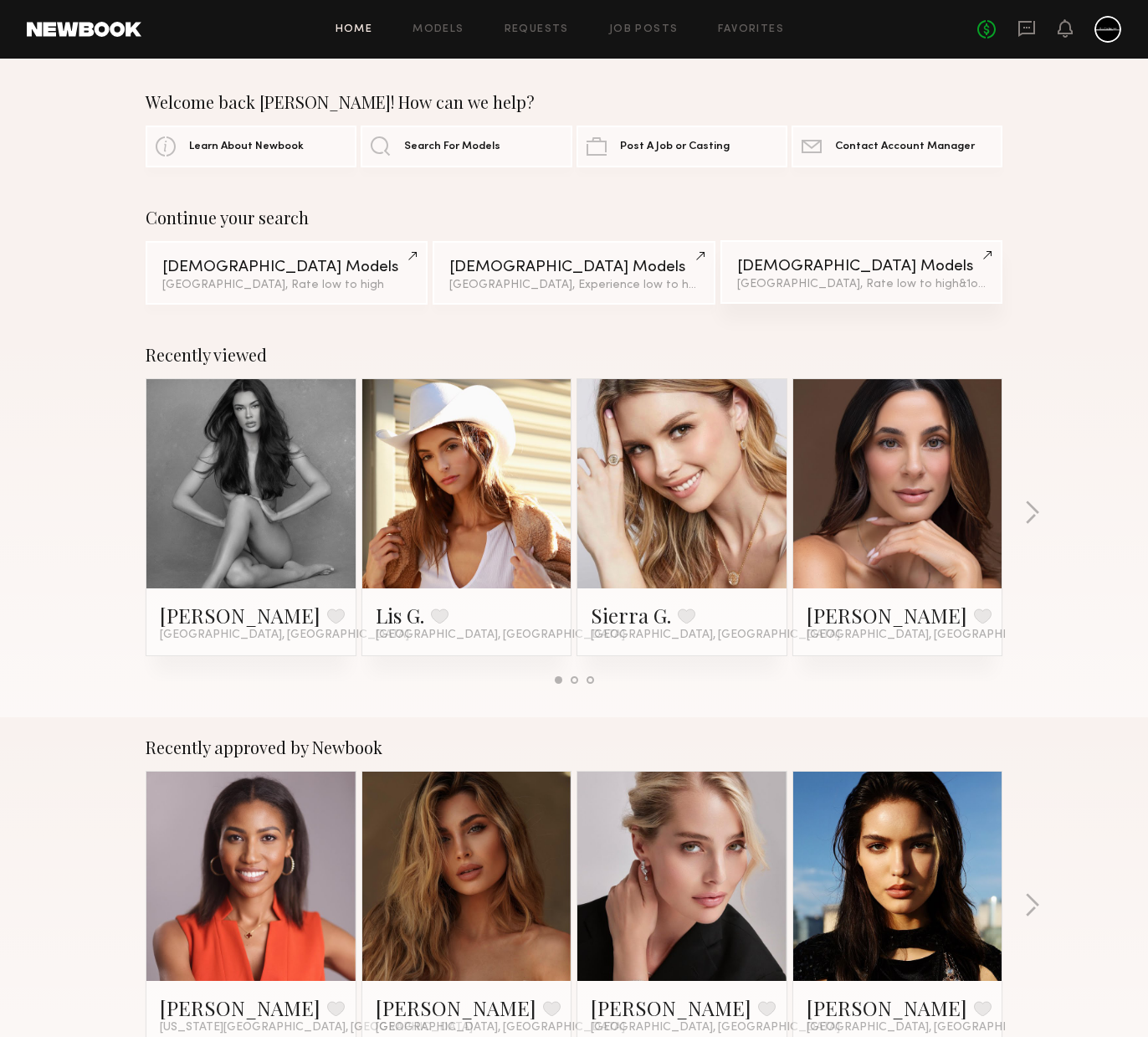
scroll to position [279, 0]
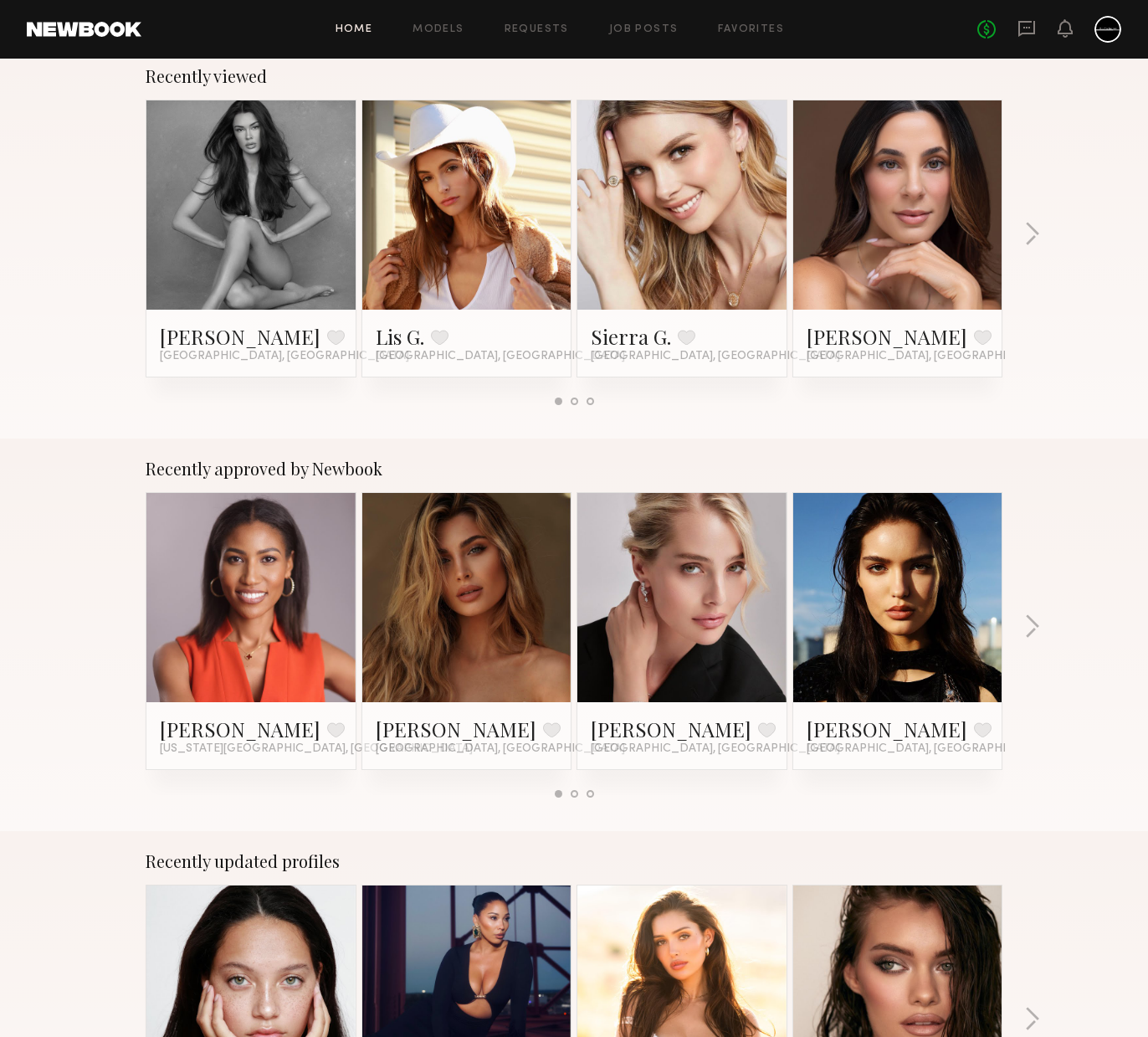
click at [651, 641] on link at bounding box center [682, 597] width 102 height 210
click at [460, 616] on link at bounding box center [467, 597] width 102 height 210
click at [878, 623] on link at bounding box center [898, 597] width 102 height 210
click at [1034, 627] on button "button" at bounding box center [1032, 628] width 16 height 28
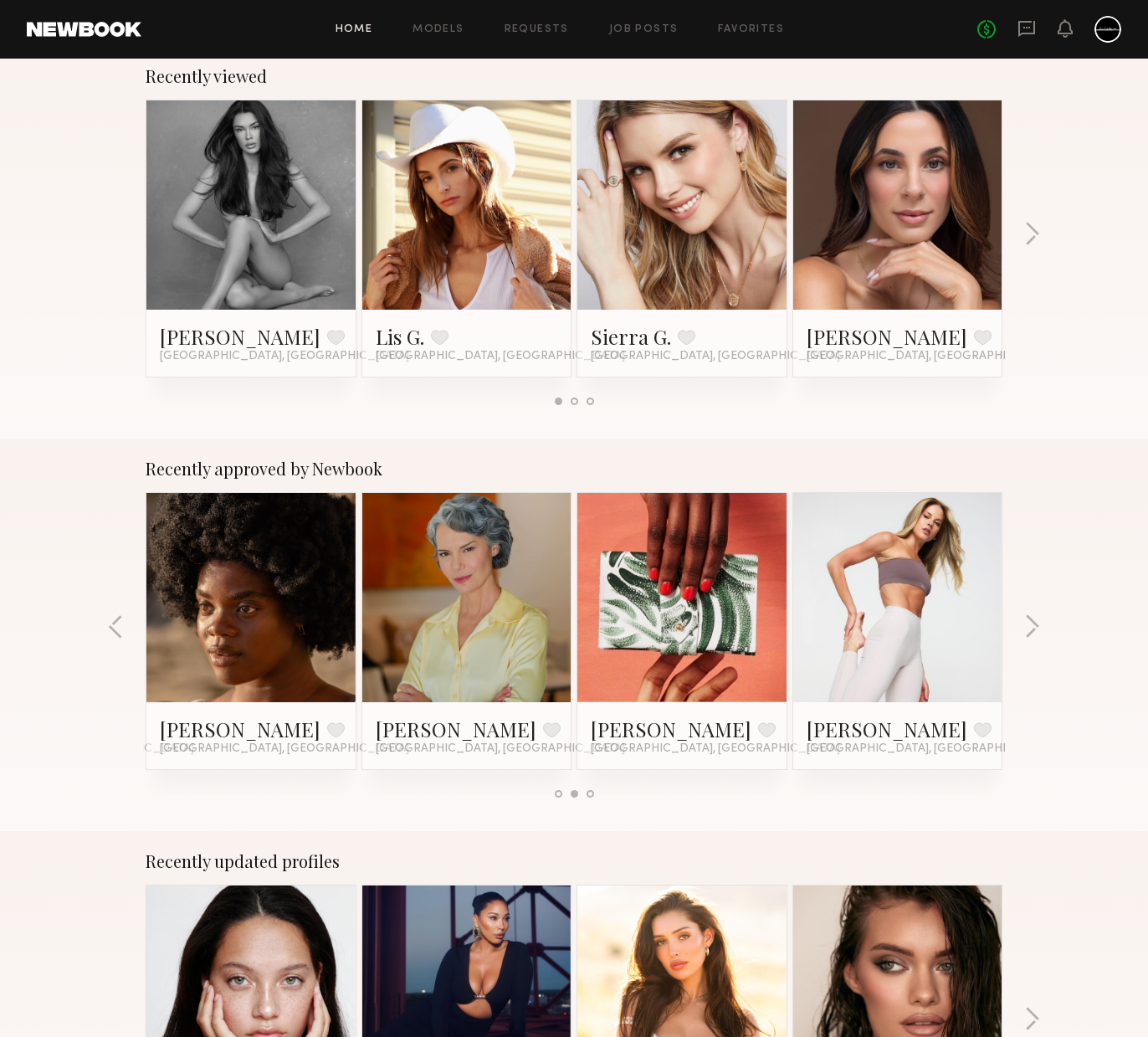
click at [913, 612] on link at bounding box center [898, 597] width 102 height 210
click at [1027, 621] on button "button" at bounding box center [1032, 628] width 16 height 28
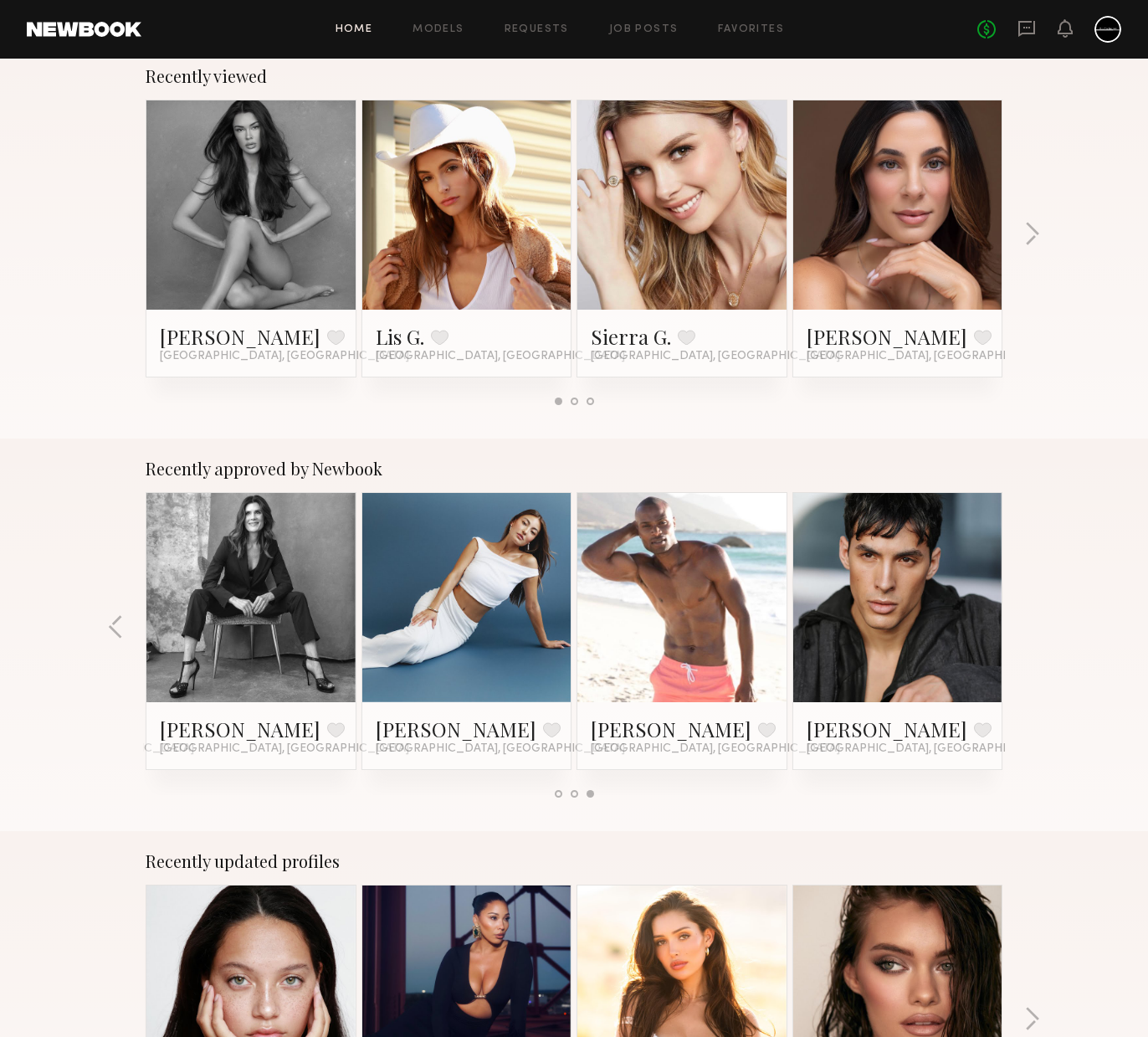
click at [461, 612] on link at bounding box center [467, 597] width 102 height 210
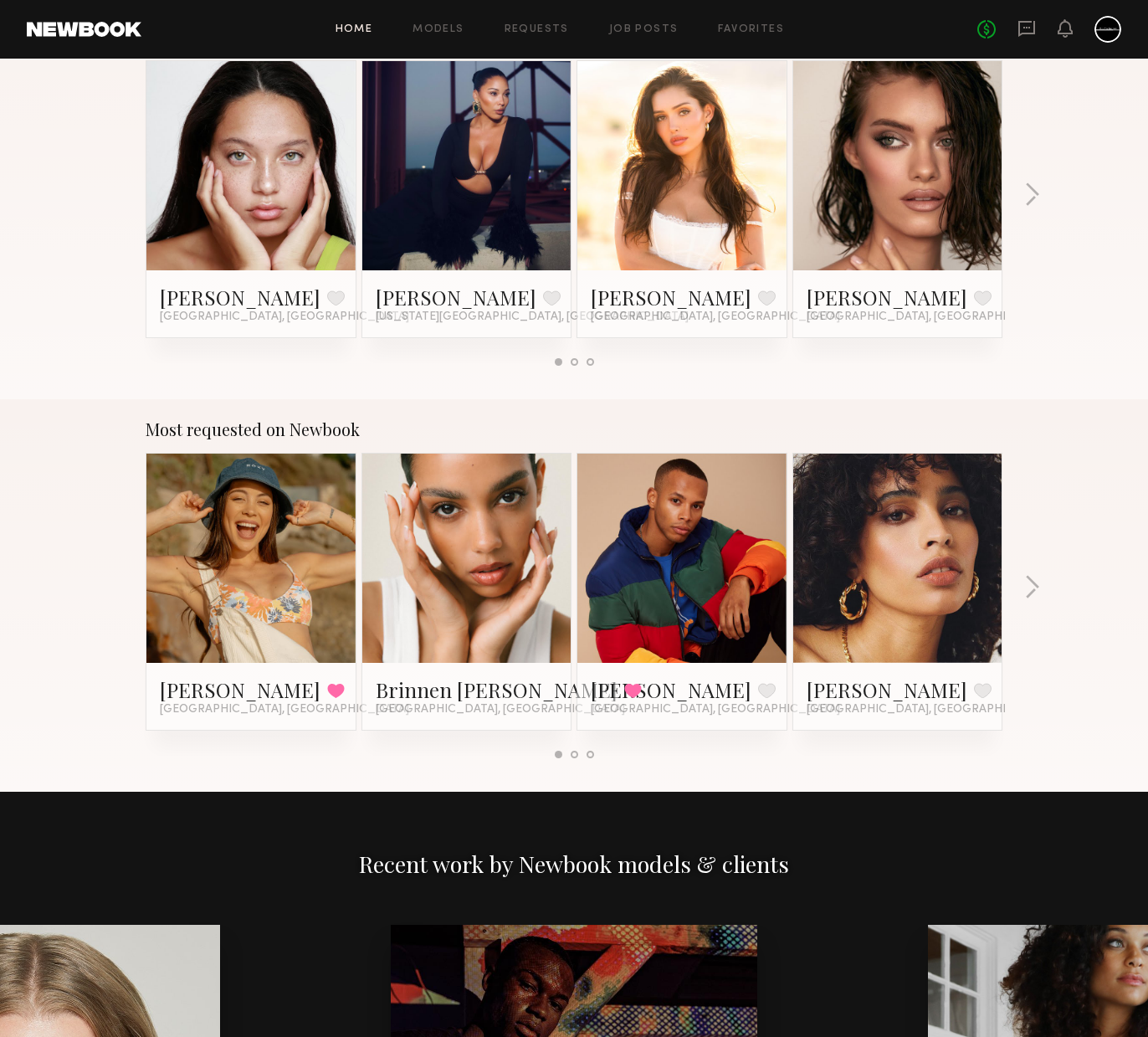
scroll to position [911, 0]
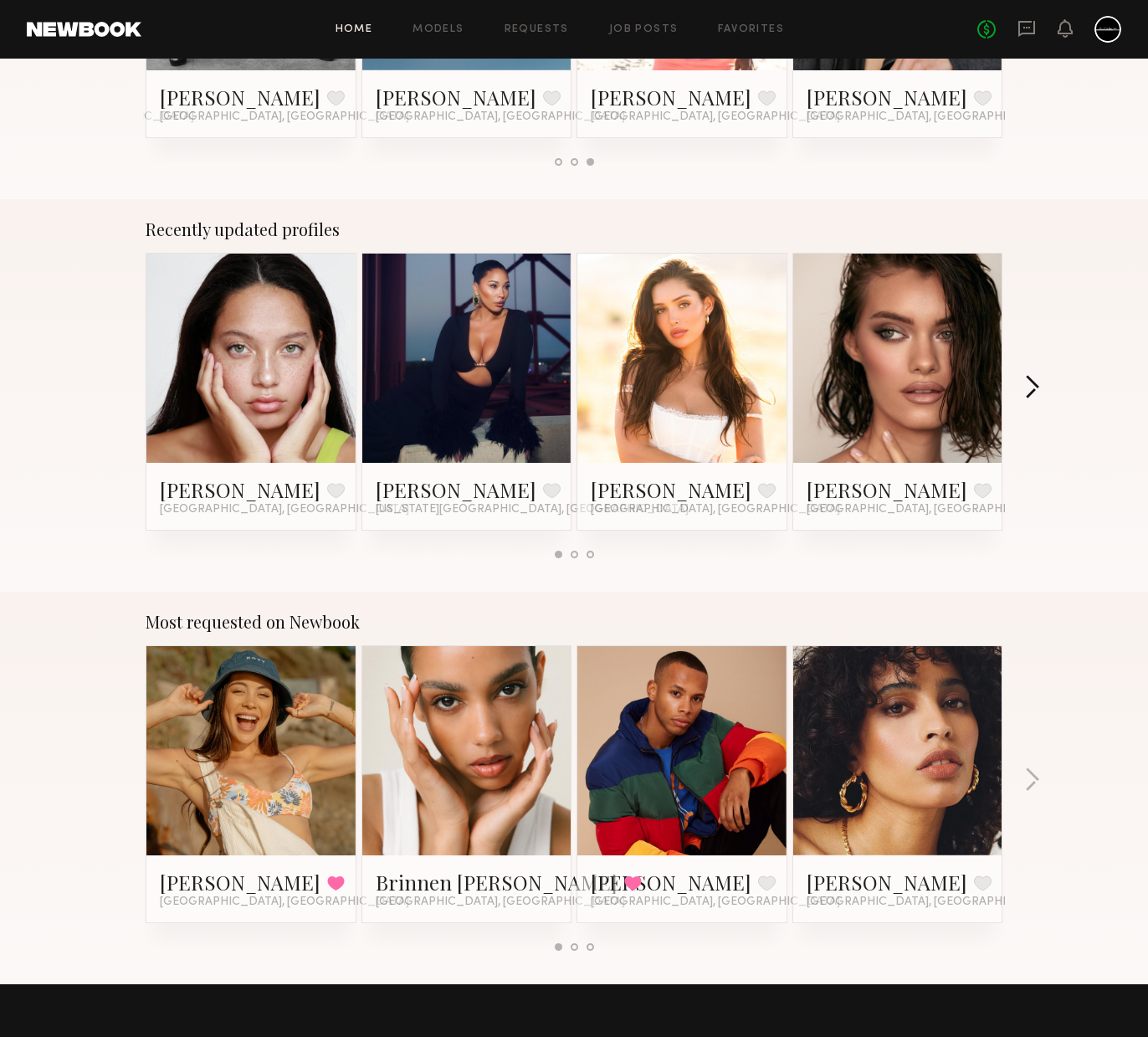
click at [1037, 380] on button "button" at bounding box center [1032, 389] width 16 height 28
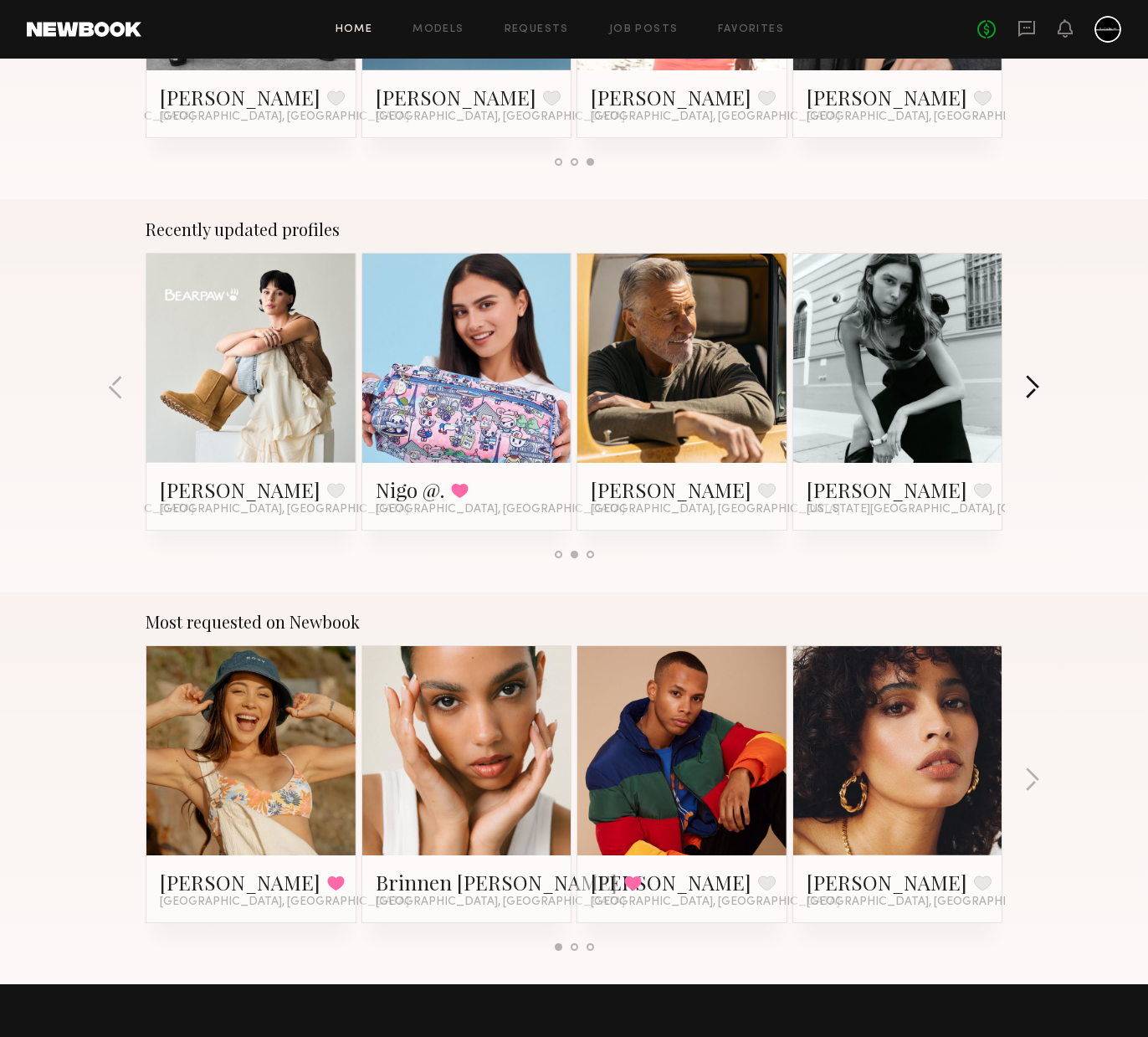
click at [1037, 380] on button "button" at bounding box center [1032, 389] width 16 height 28
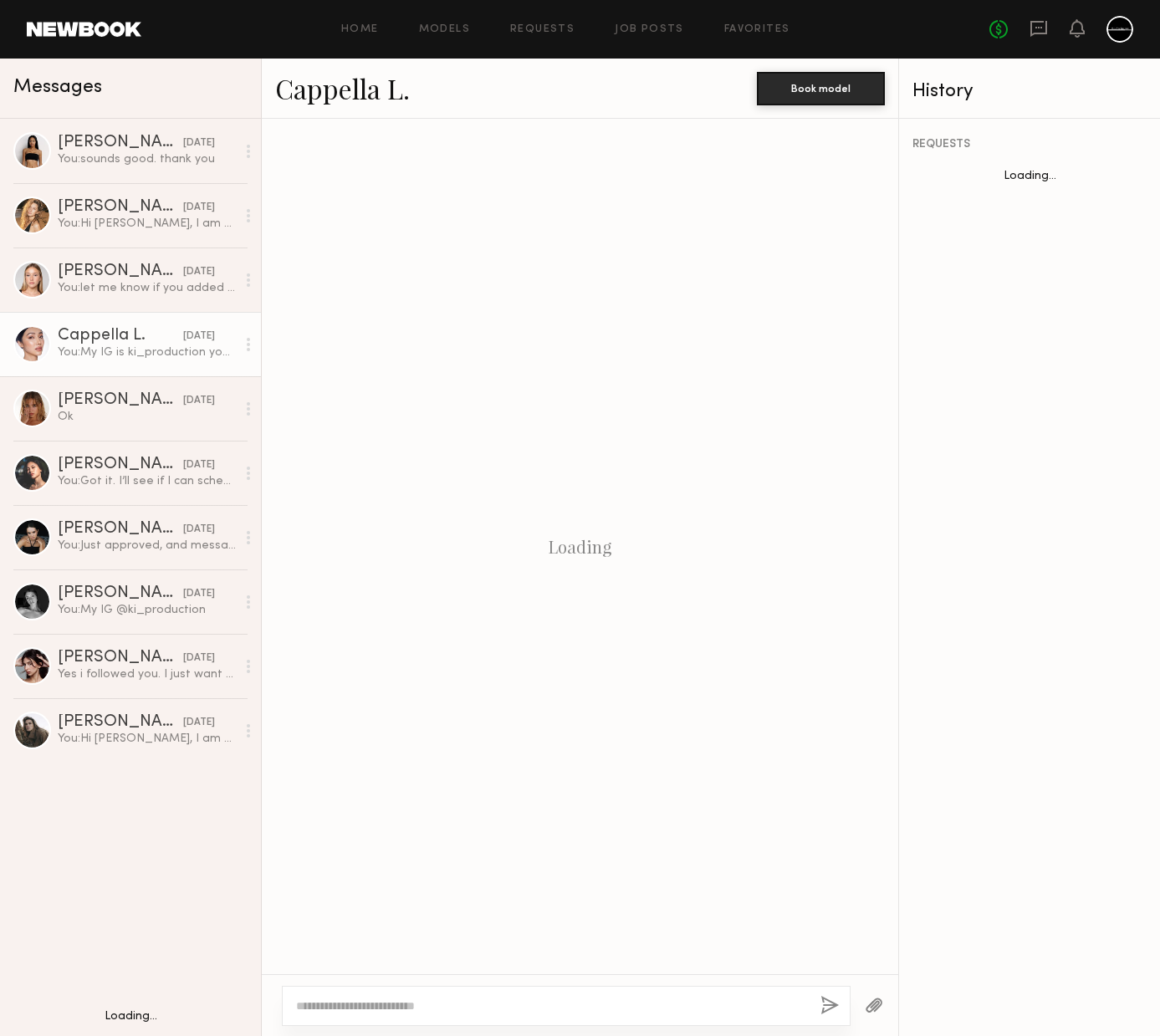
scroll to position [1063, 0]
